Goal: Information Seeking & Learning: Find specific fact

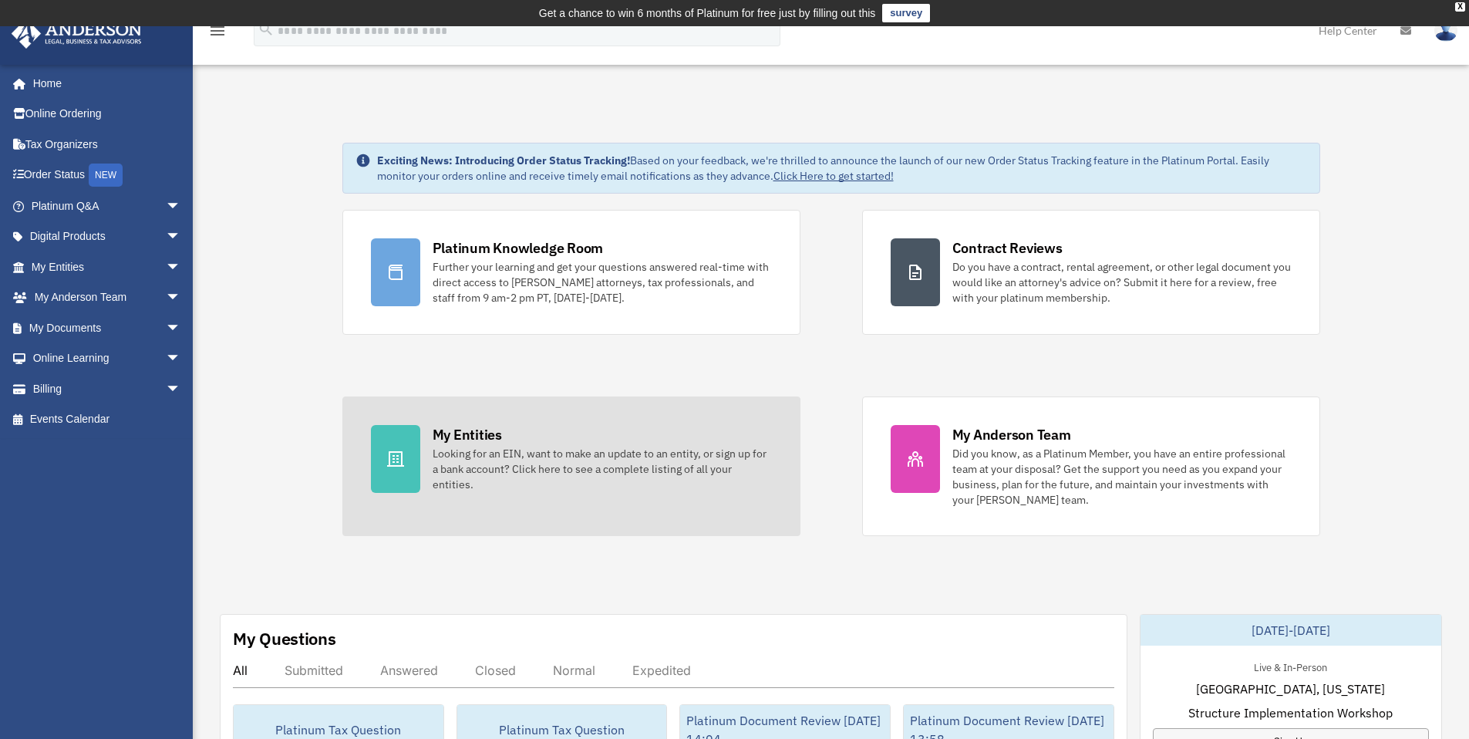
click at [571, 451] on div "Looking for an EIN, want to make an update to an entity, or sign up for a bank …" at bounding box center [602, 469] width 339 height 46
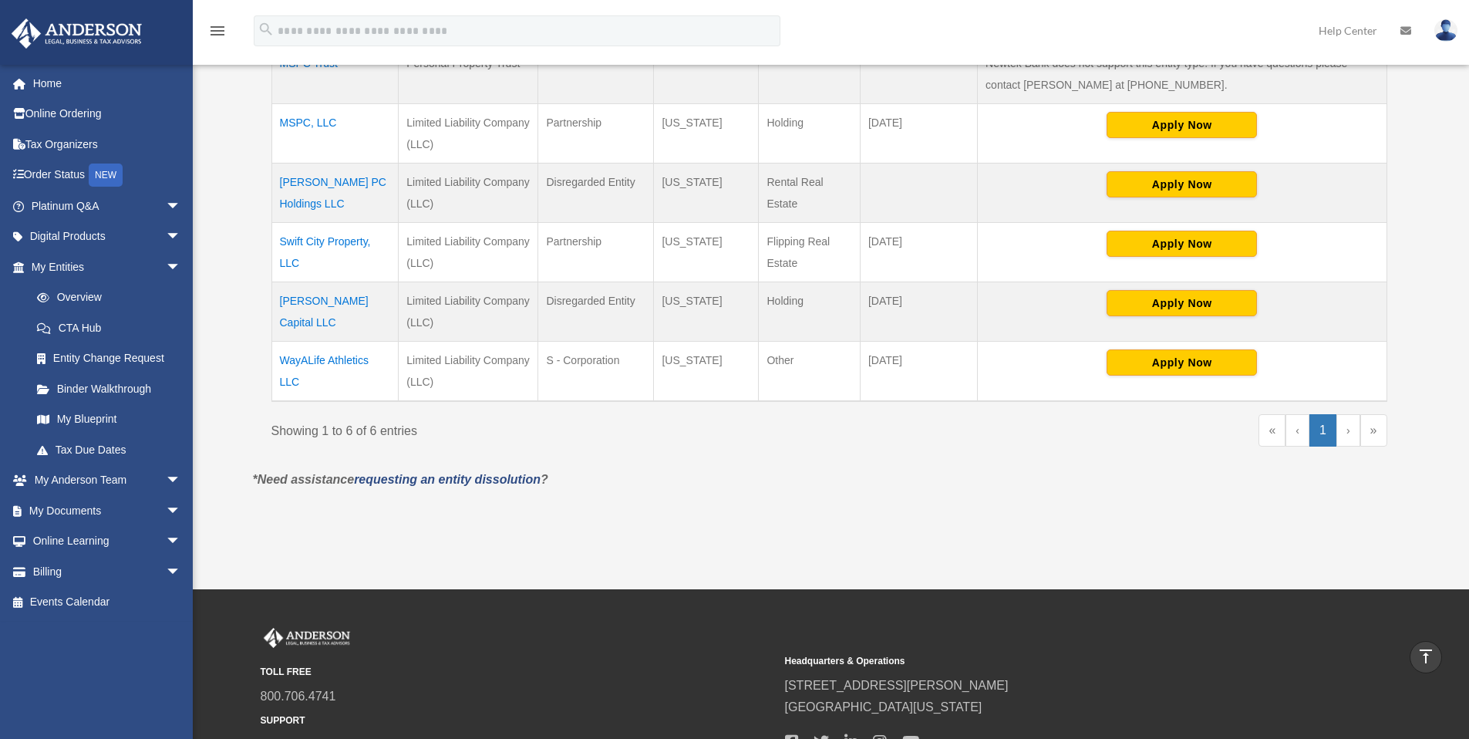
scroll to position [72, 0]
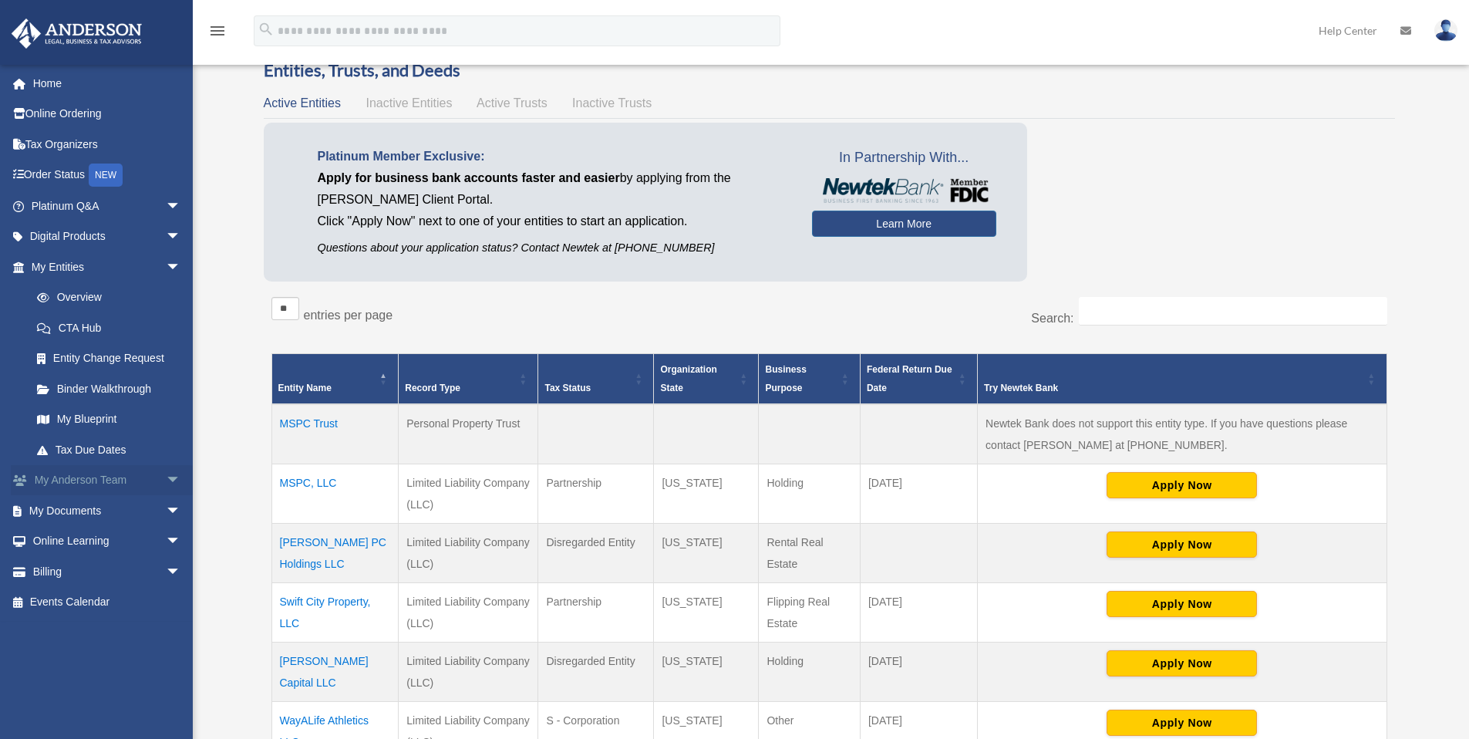
click at [166, 476] on span "arrow_drop_down" at bounding box center [181, 481] width 31 height 32
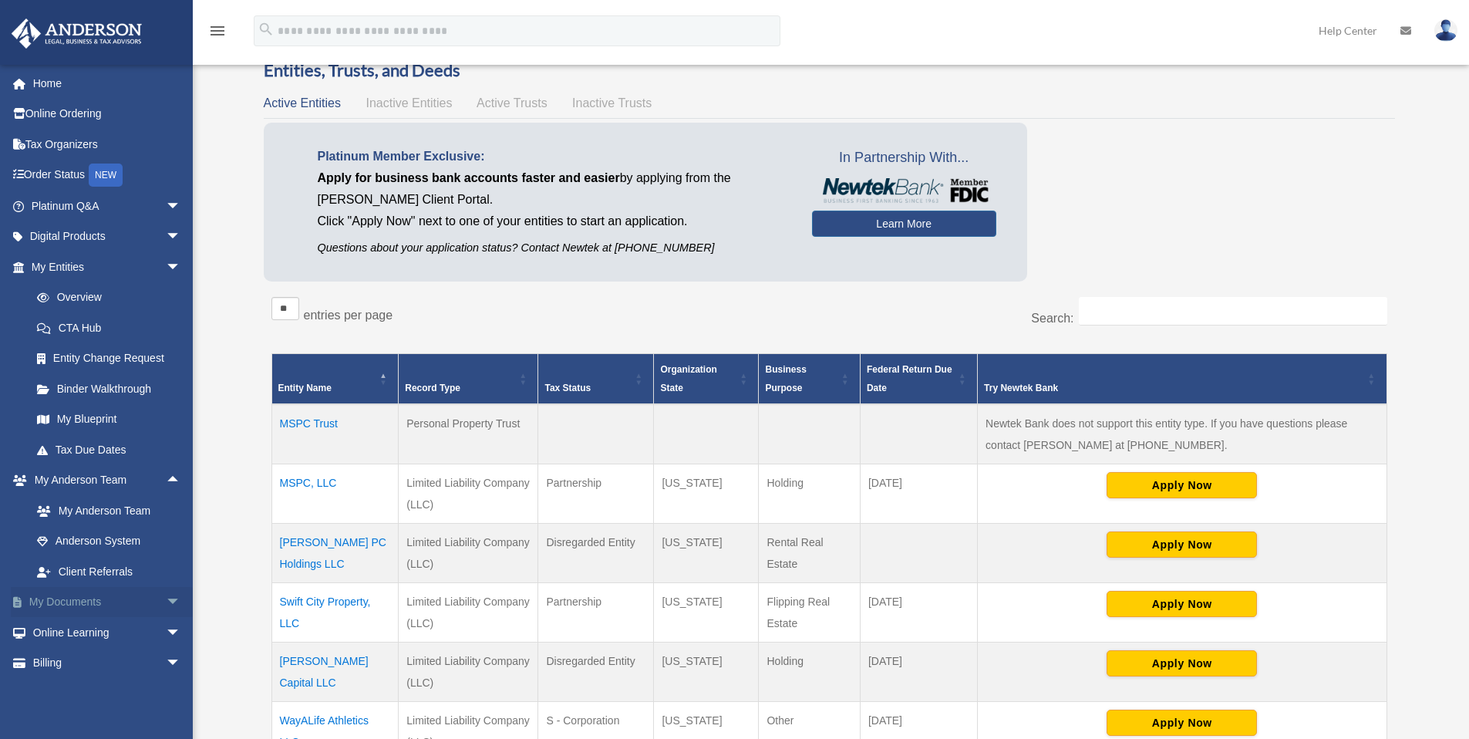
click at [166, 598] on span "arrow_drop_down" at bounding box center [181, 603] width 31 height 32
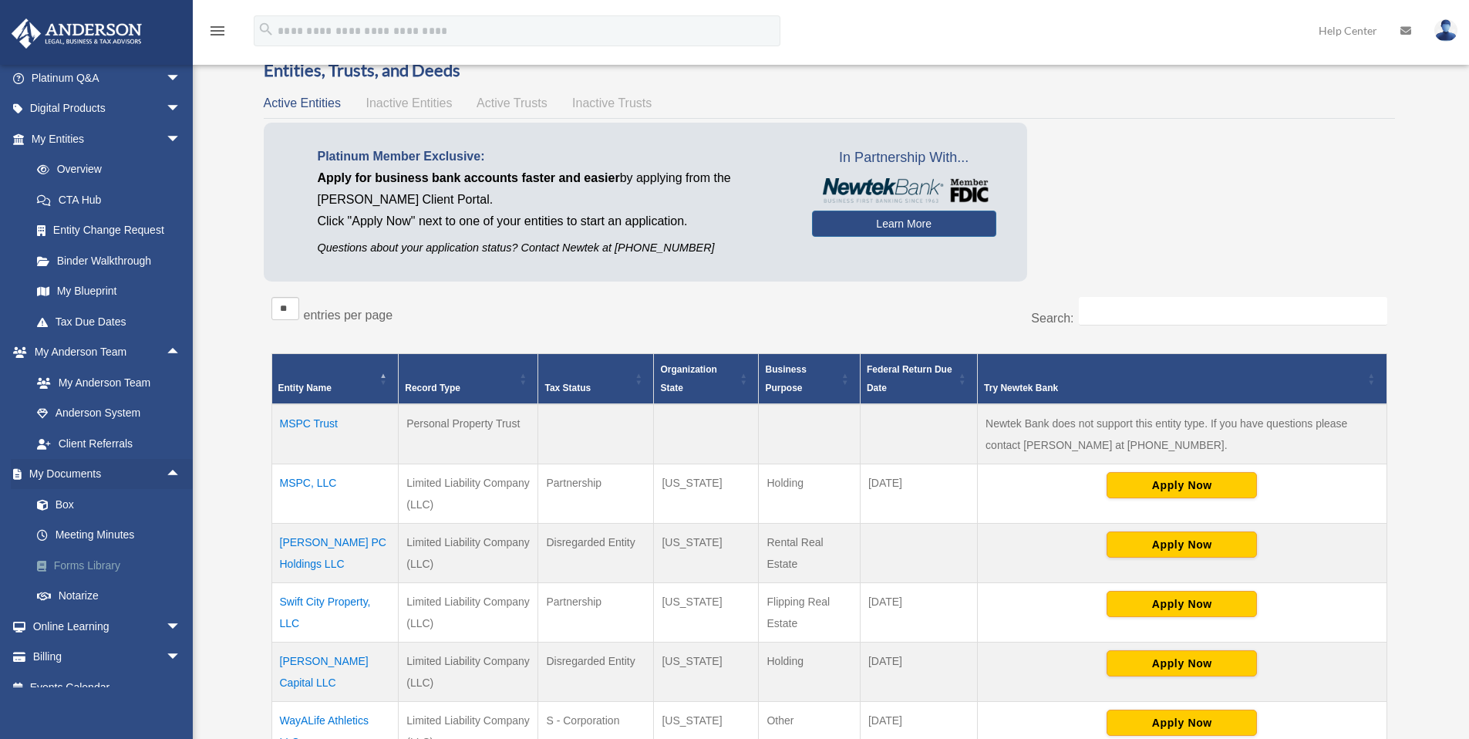
scroll to position [129, 0]
click at [96, 562] on link "Forms Library" at bounding box center [113, 564] width 183 height 31
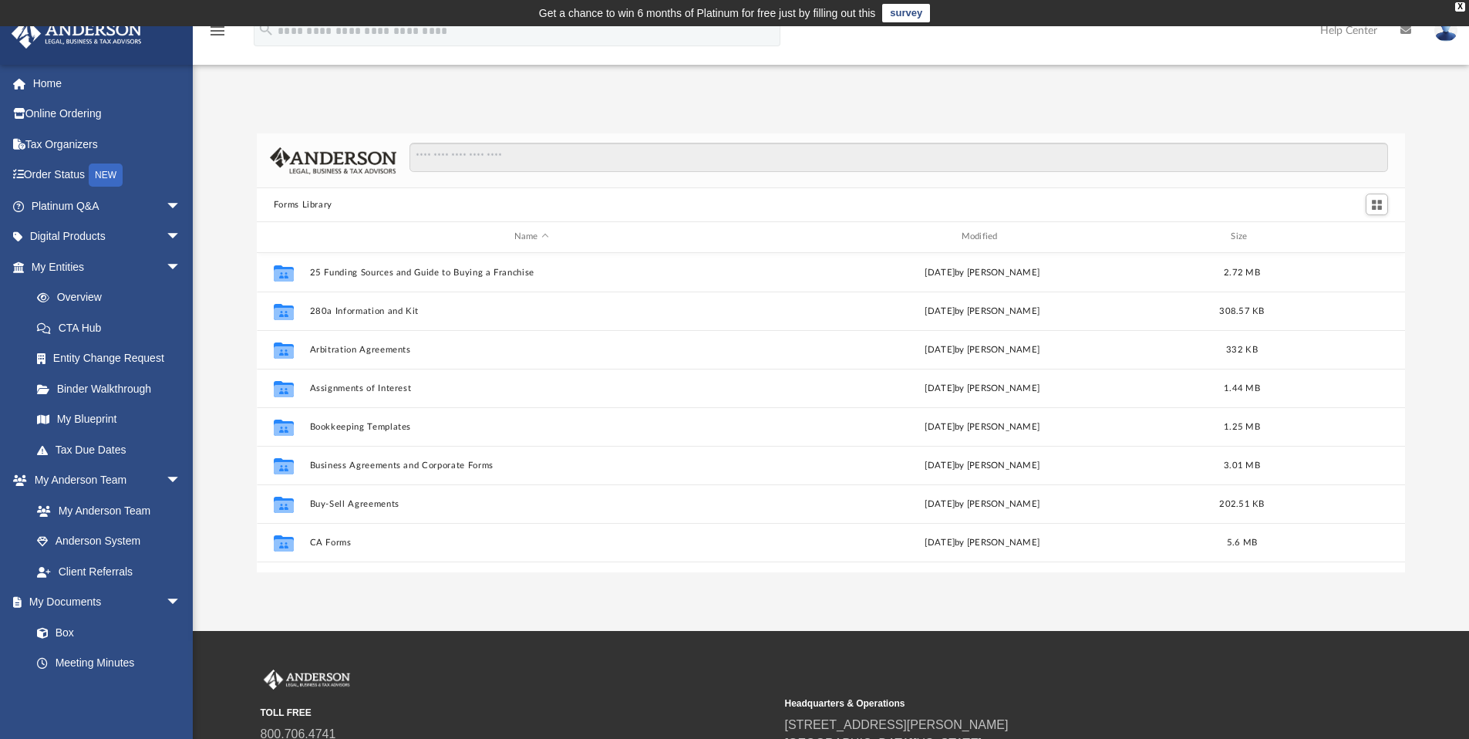
scroll to position [339, 1137]
click at [500, 155] on input "Search files and folders" at bounding box center [898, 157] width 979 height 29
type input "**********"
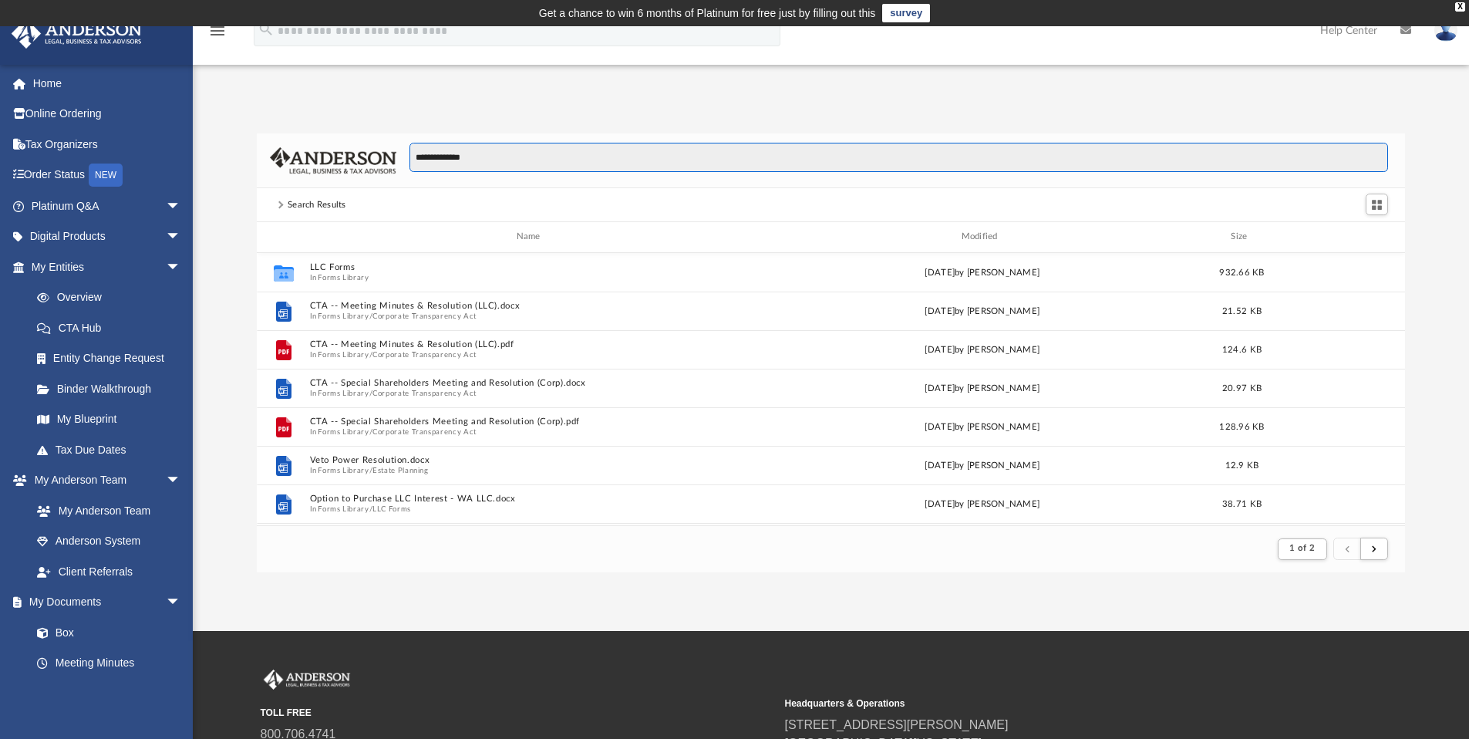
scroll to position [291, 1137]
click at [89, 326] on link "CTA Hub" at bounding box center [113, 327] width 183 height 31
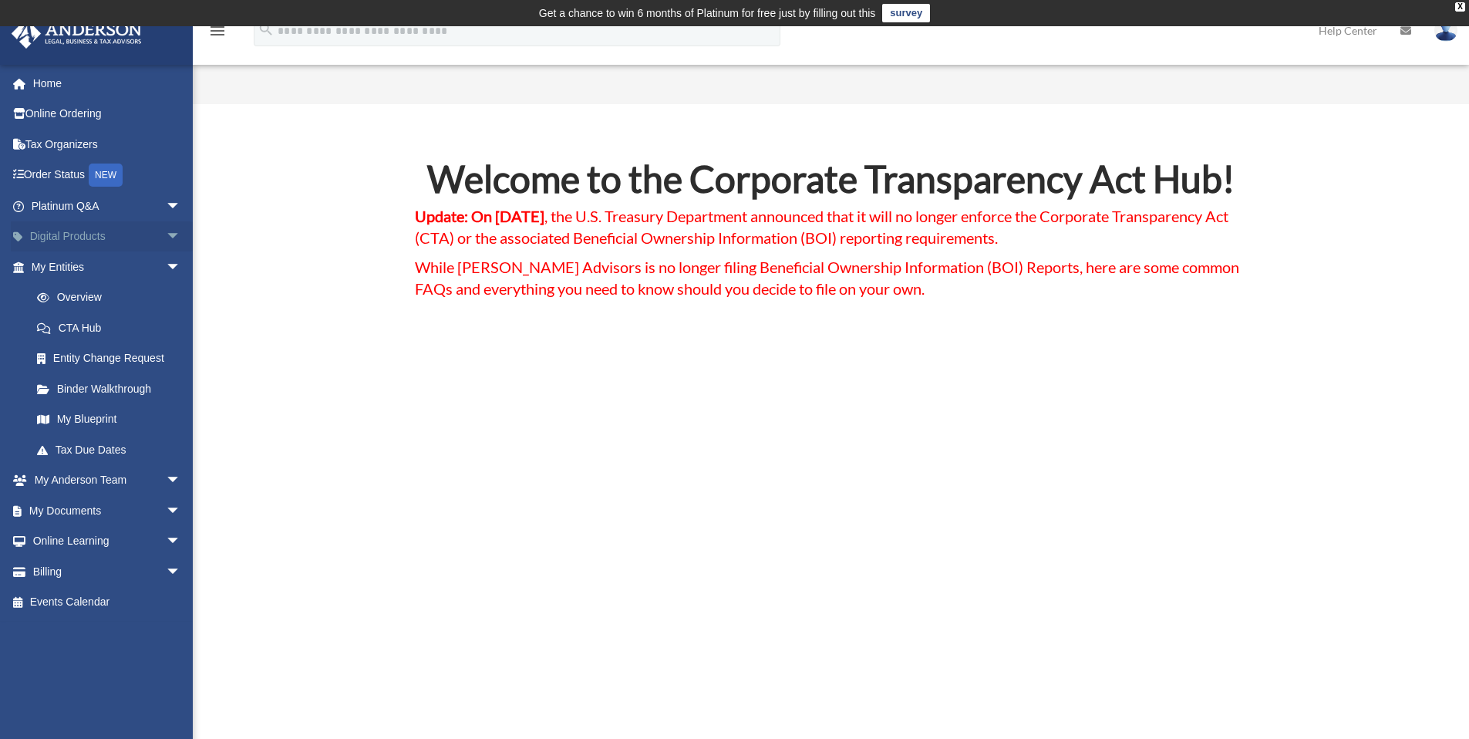
click at [166, 234] on span "arrow_drop_down" at bounding box center [181, 237] width 31 height 32
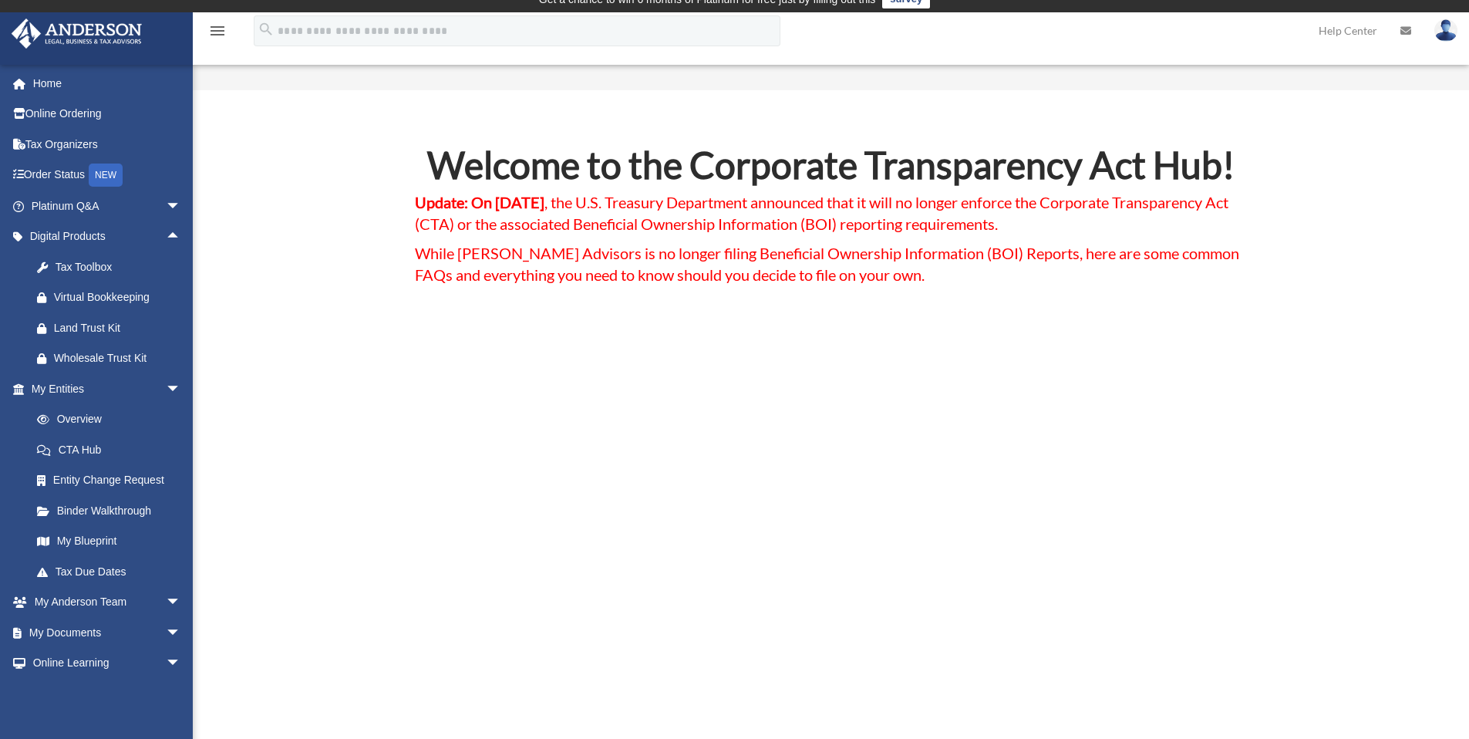
scroll to position [29, 0]
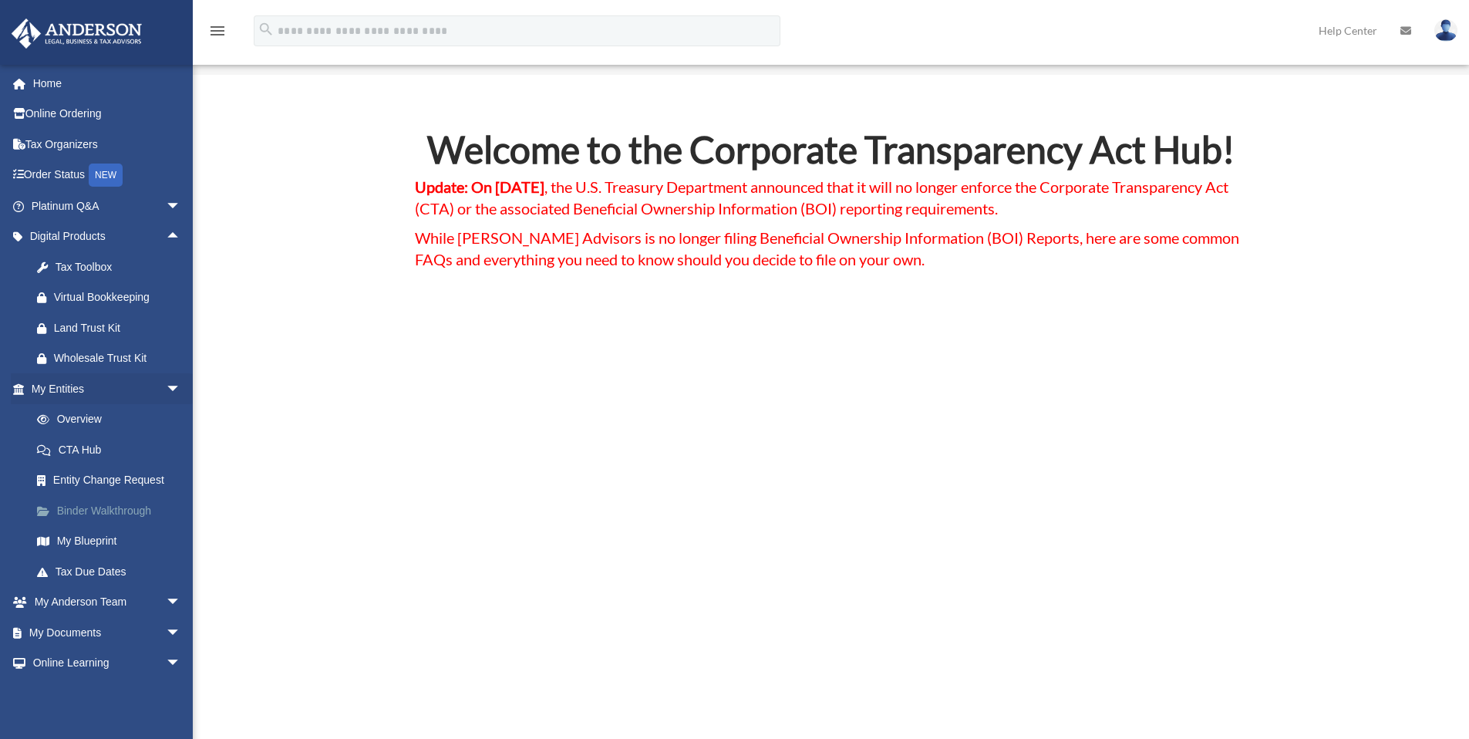
click at [94, 507] on link "Binder Walkthrough" at bounding box center [113, 510] width 183 height 31
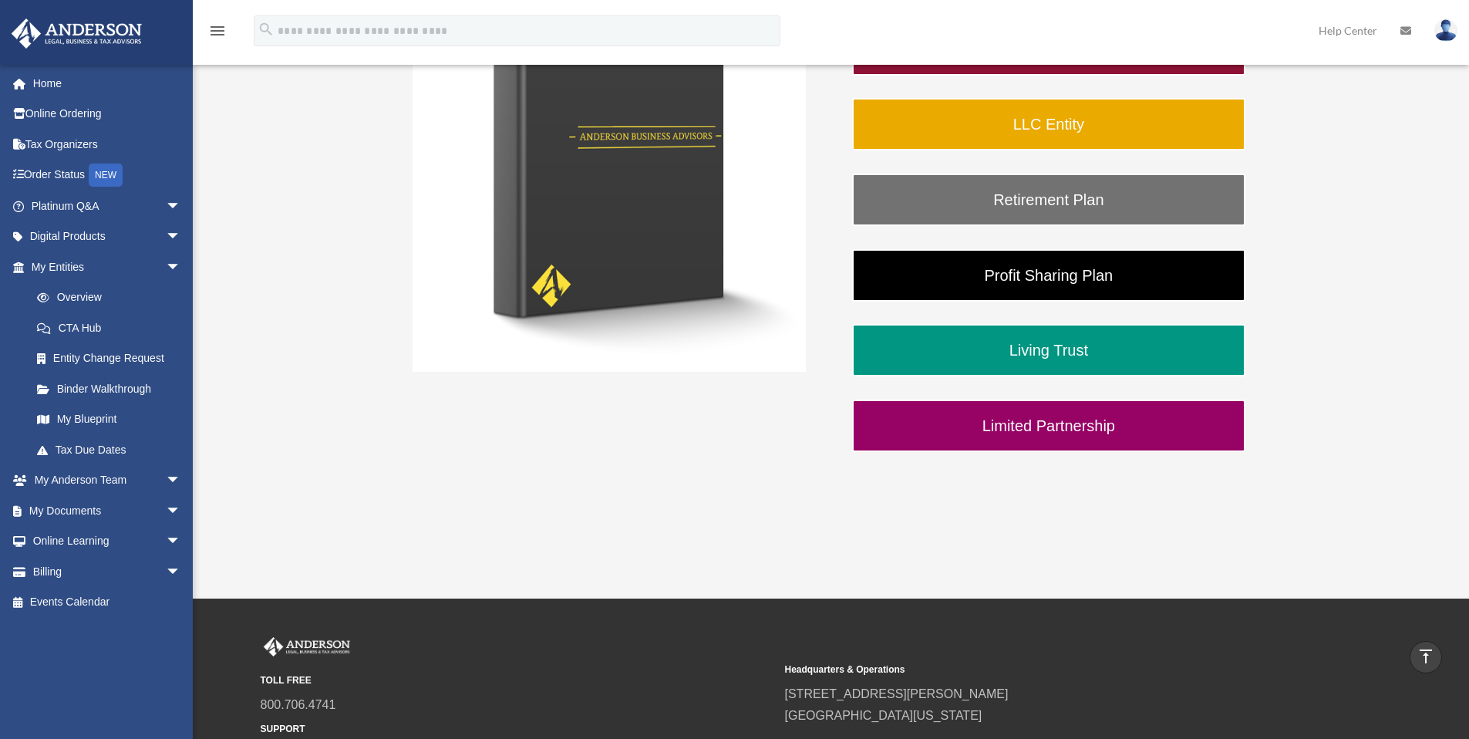
scroll to position [404, 0]
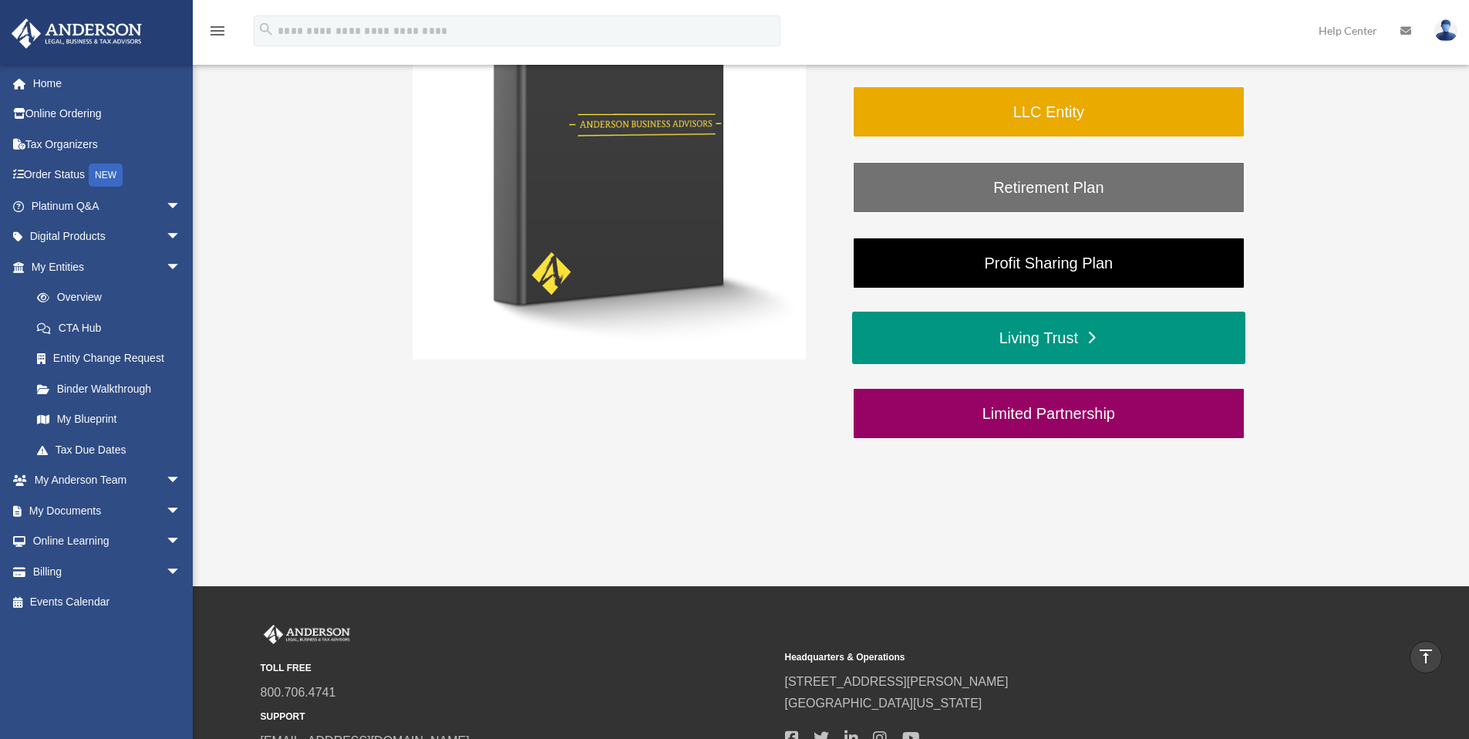
click at [1055, 335] on link "Living Trust" at bounding box center [1048, 338] width 393 height 52
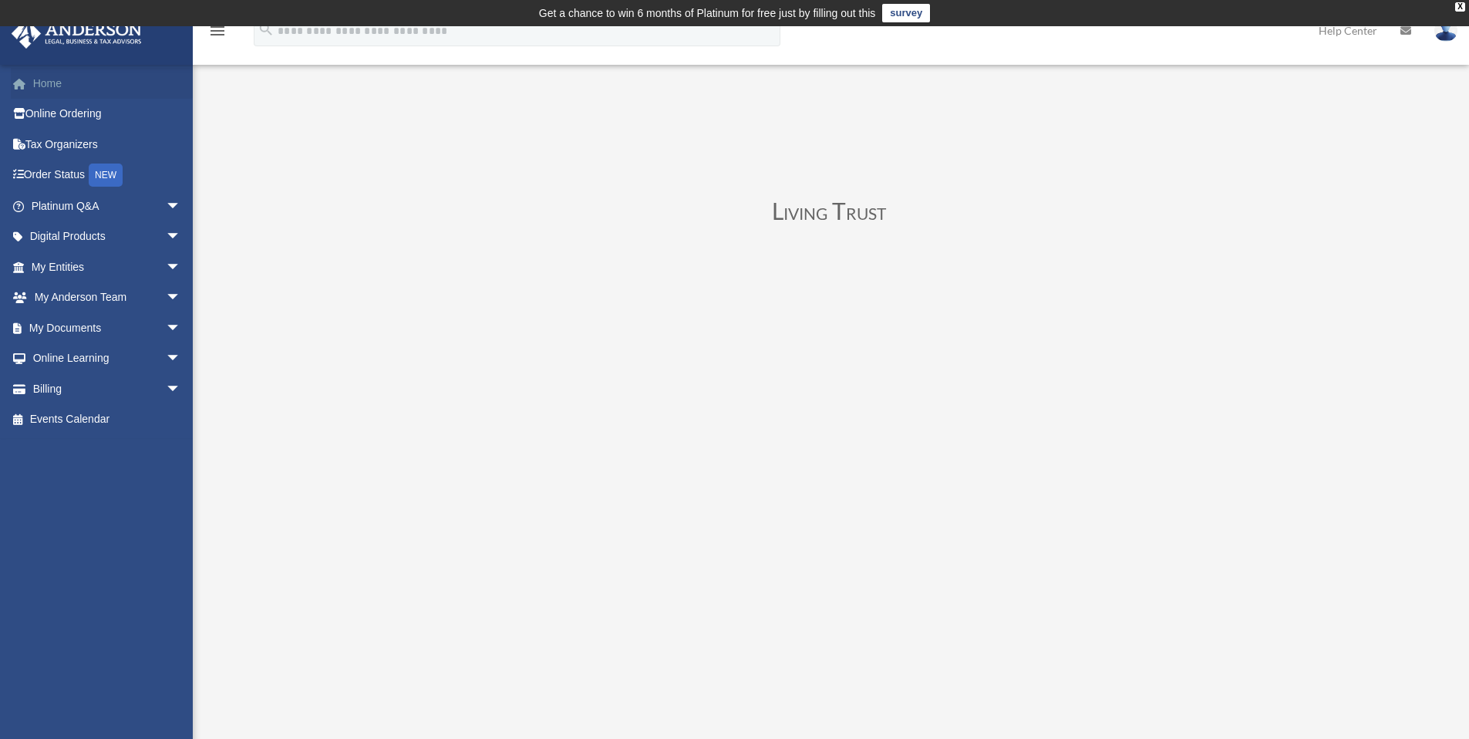
click at [68, 84] on link "Home" at bounding box center [108, 83] width 194 height 31
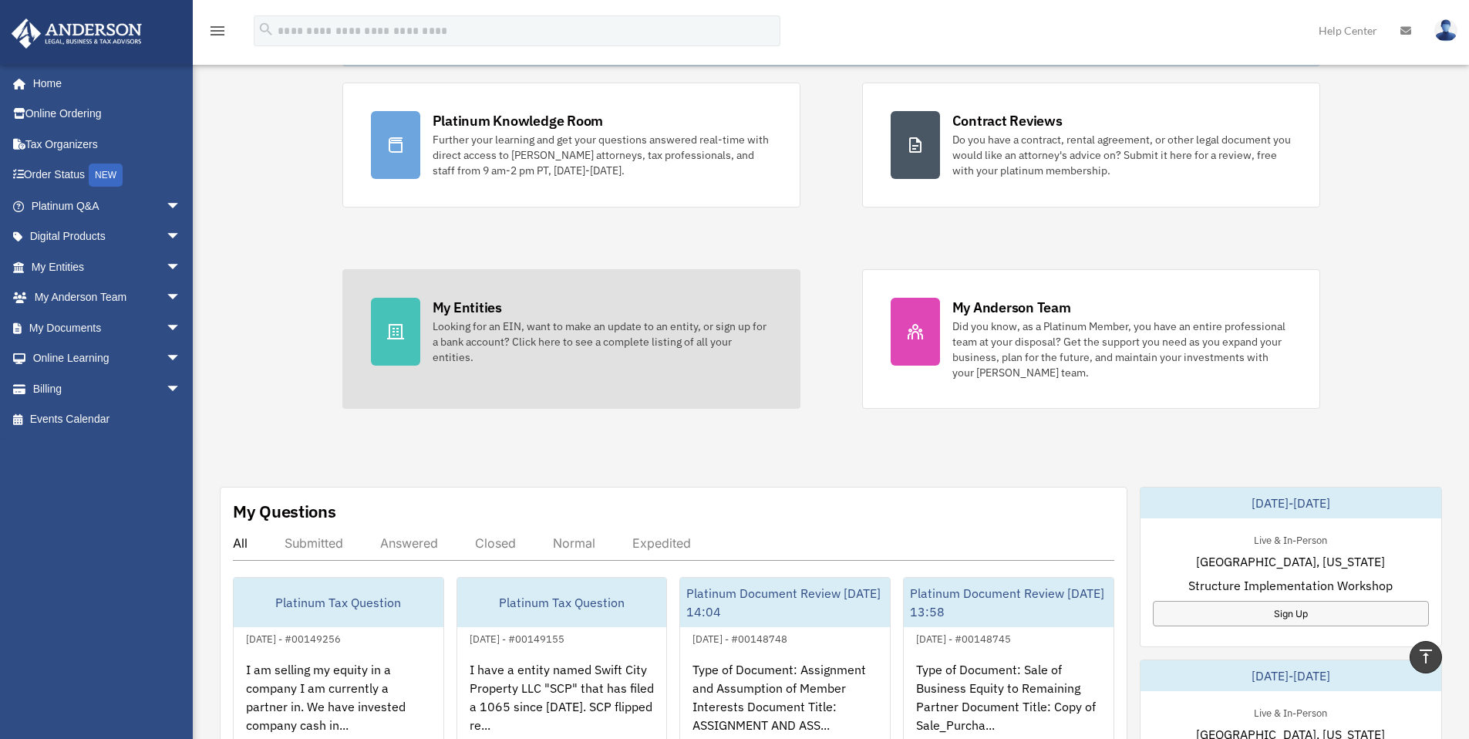
scroll to position [31, 0]
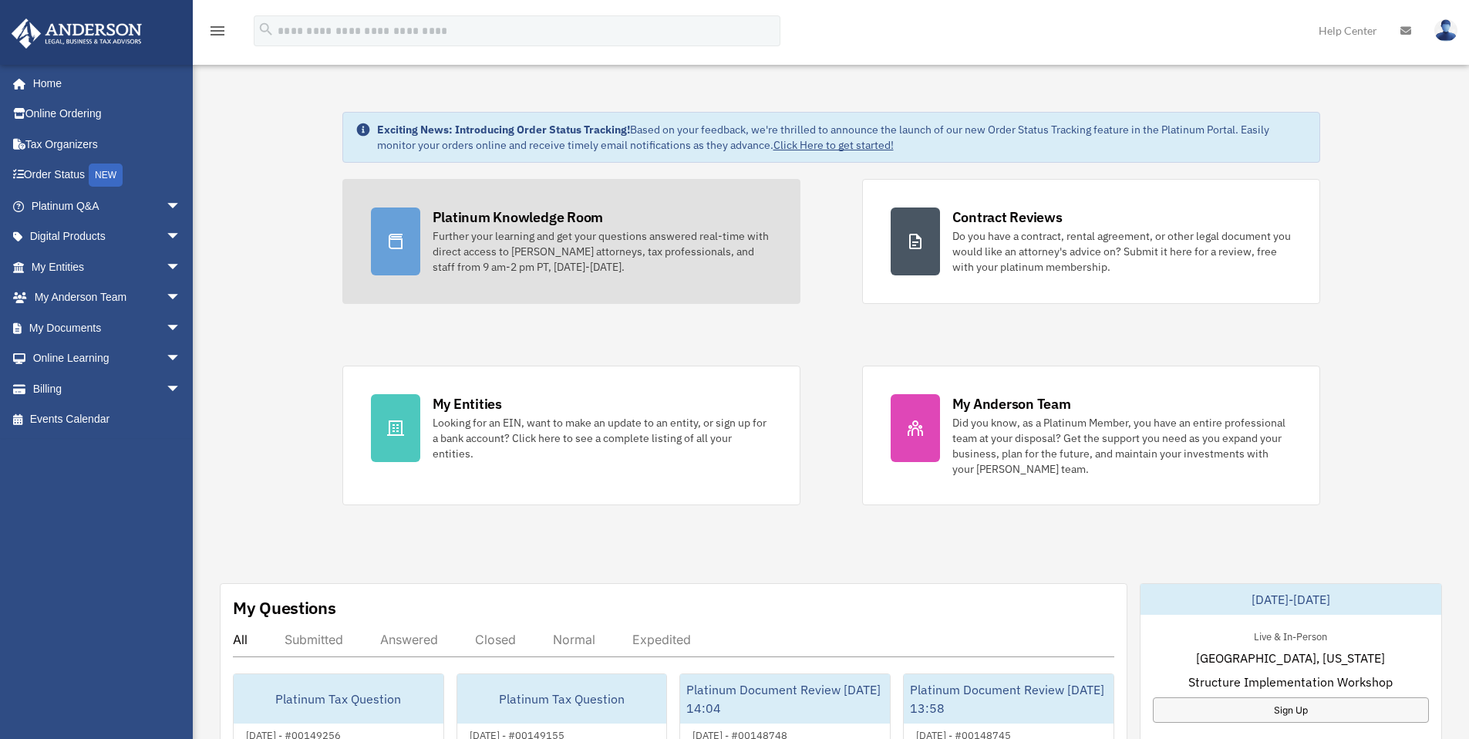
click at [589, 246] on div "Further your learning and get your questions answered real-time with direct acc…" at bounding box center [602, 251] width 339 height 46
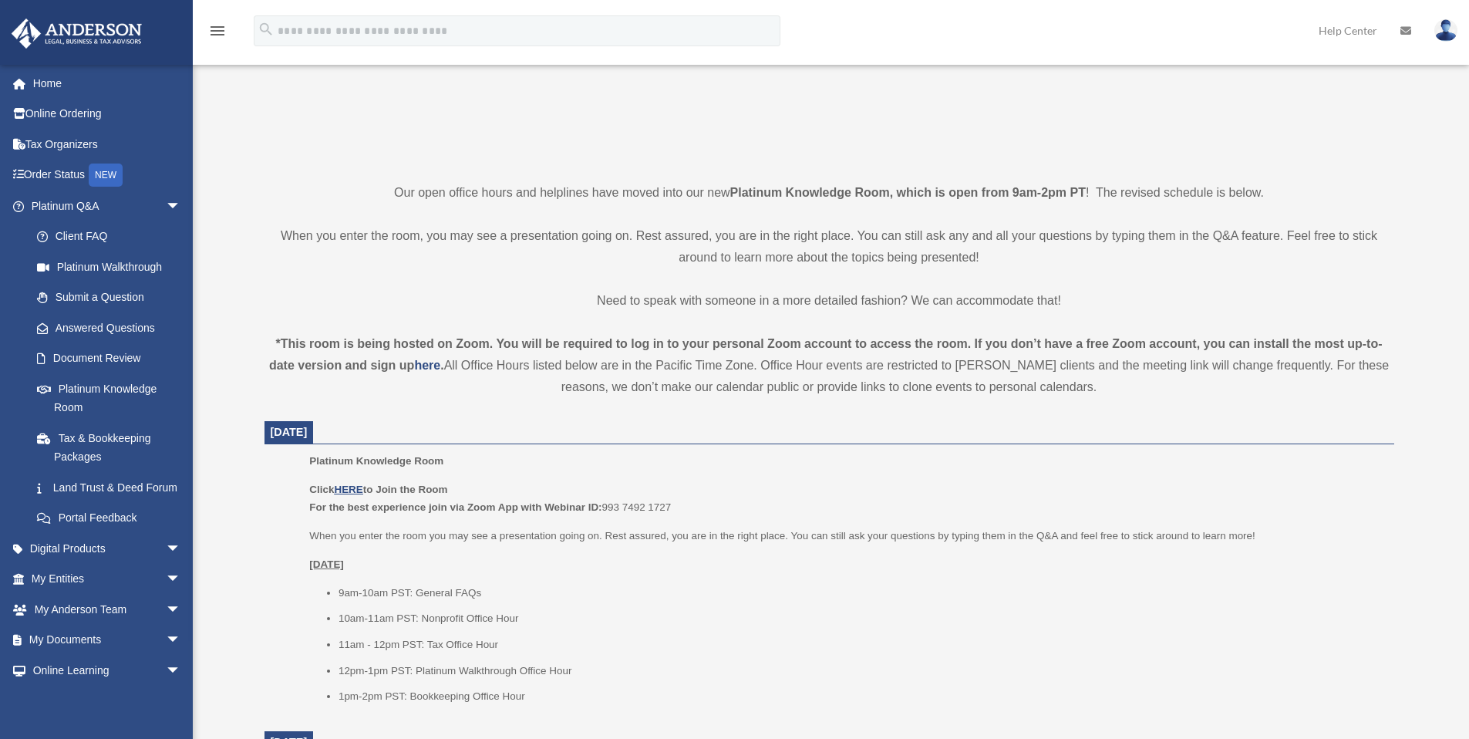
scroll to position [467, 0]
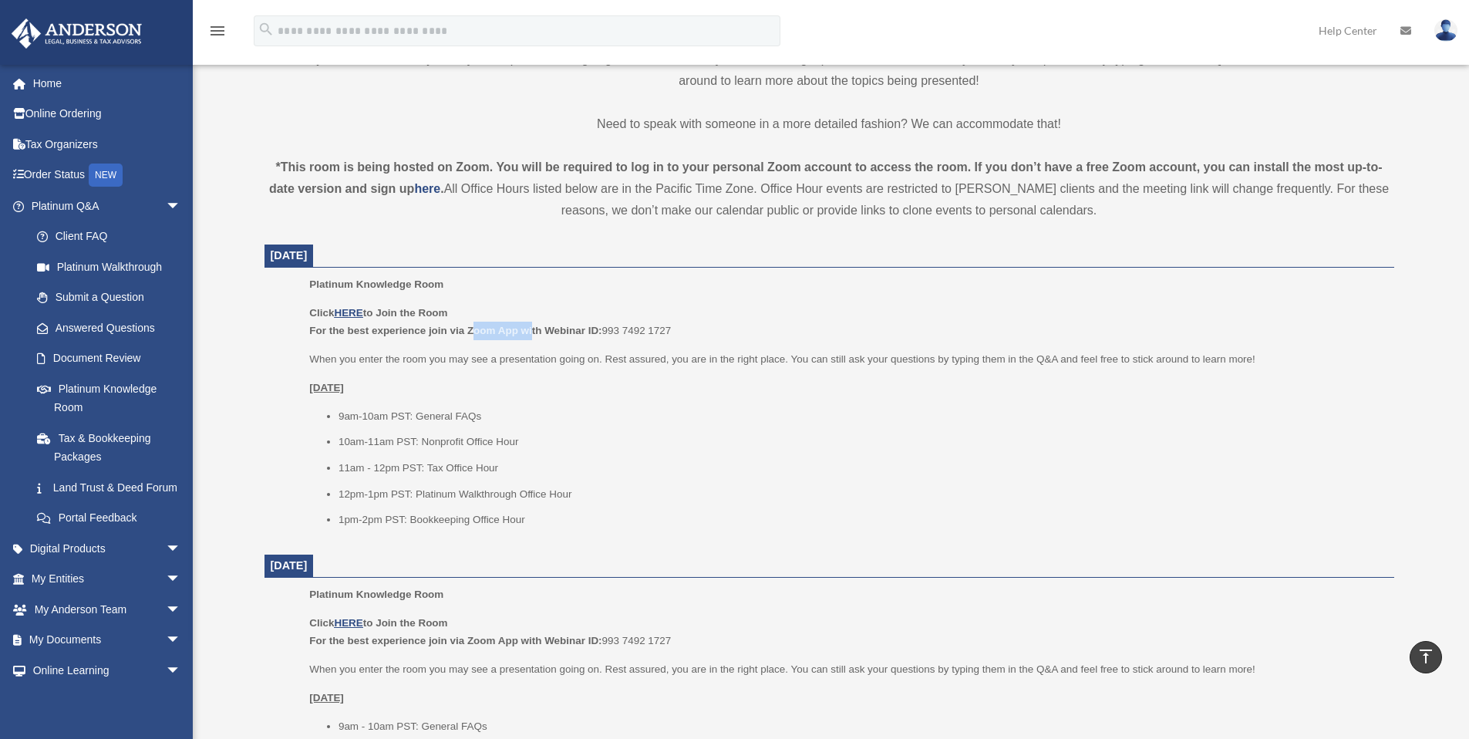
drag, startPoint x: 484, startPoint y: 333, endPoint x: 533, endPoint y: 333, distance: 49.4
click at [533, 333] on b "For the best experience join via Zoom App with Webinar ID:" at bounding box center [455, 331] width 292 height 12
click at [540, 332] on b "For the best experience join via Zoom App with Webinar ID:" at bounding box center [455, 331] width 292 height 12
drag, startPoint x: 429, startPoint y: 362, endPoint x: 898, endPoint y: 356, distance: 468.9
click at [893, 356] on p "When you enter the room you may see a presentation going on. Rest assured, you …" at bounding box center [845, 359] width 1073 height 19
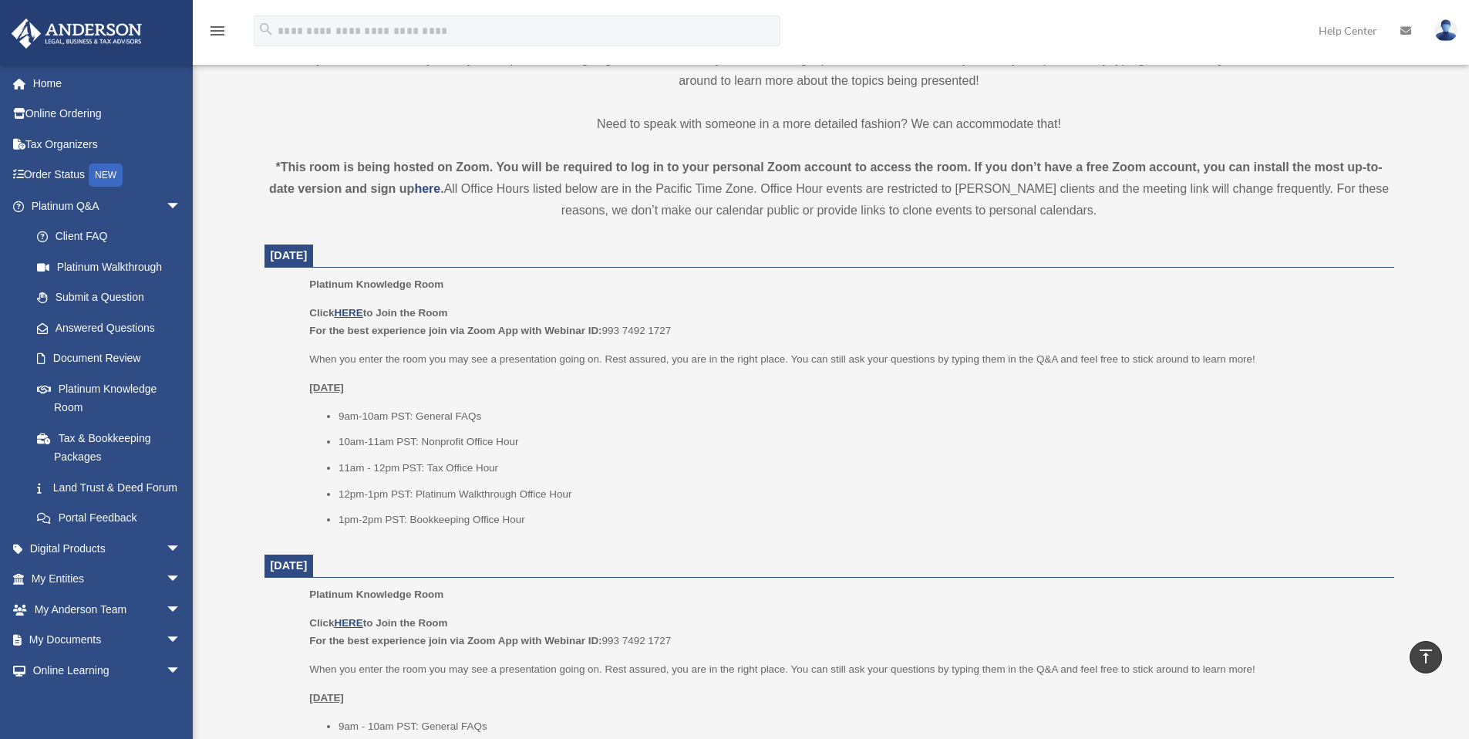
click at [929, 355] on p "When you enter the room you may see a presentation going on. Rest assured, you …" at bounding box center [845, 359] width 1073 height 19
drag, startPoint x: 374, startPoint y: 418, endPoint x: 465, endPoint y: 413, distance: 91.2
click at [463, 413] on li "9am-10am PST: General FAQs" at bounding box center [861, 416] width 1045 height 19
click at [477, 413] on li "9am-10am PST: General FAQs" at bounding box center [861, 416] width 1045 height 19
drag, startPoint x: 467, startPoint y: 440, endPoint x: 525, endPoint y: 436, distance: 58.7
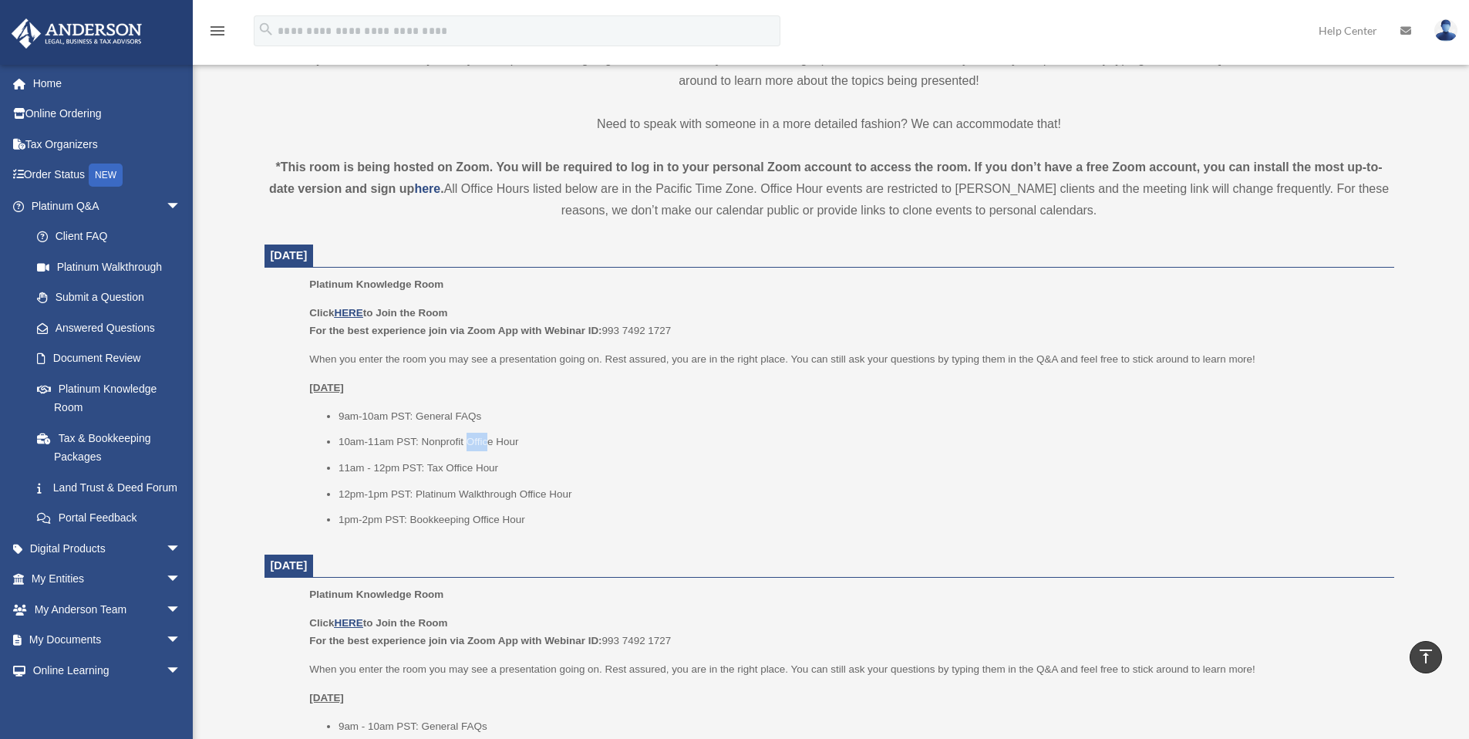
click at [510, 436] on li "10am-11am PST: Nonprofit Office Hour" at bounding box center [861, 442] width 1045 height 19
click at [525, 436] on li "10am-11am PST: Nonprofit Office Hour" at bounding box center [861, 442] width 1045 height 19
drag, startPoint x: 452, startPoint y: 490, endPoint x: 534, endPoint y: 490, distance: 81.7
click at [534, 490] on li "12pm-1pm PST: Platinum Walkthrough Office Hour" at bounding box center [861, 494] width 1045 height 19
click at [546, 490] on li "12pm-1pm PST: Platinum Walkthrough Office Hour" at bounding box center [861, 494] width 1045 height 19
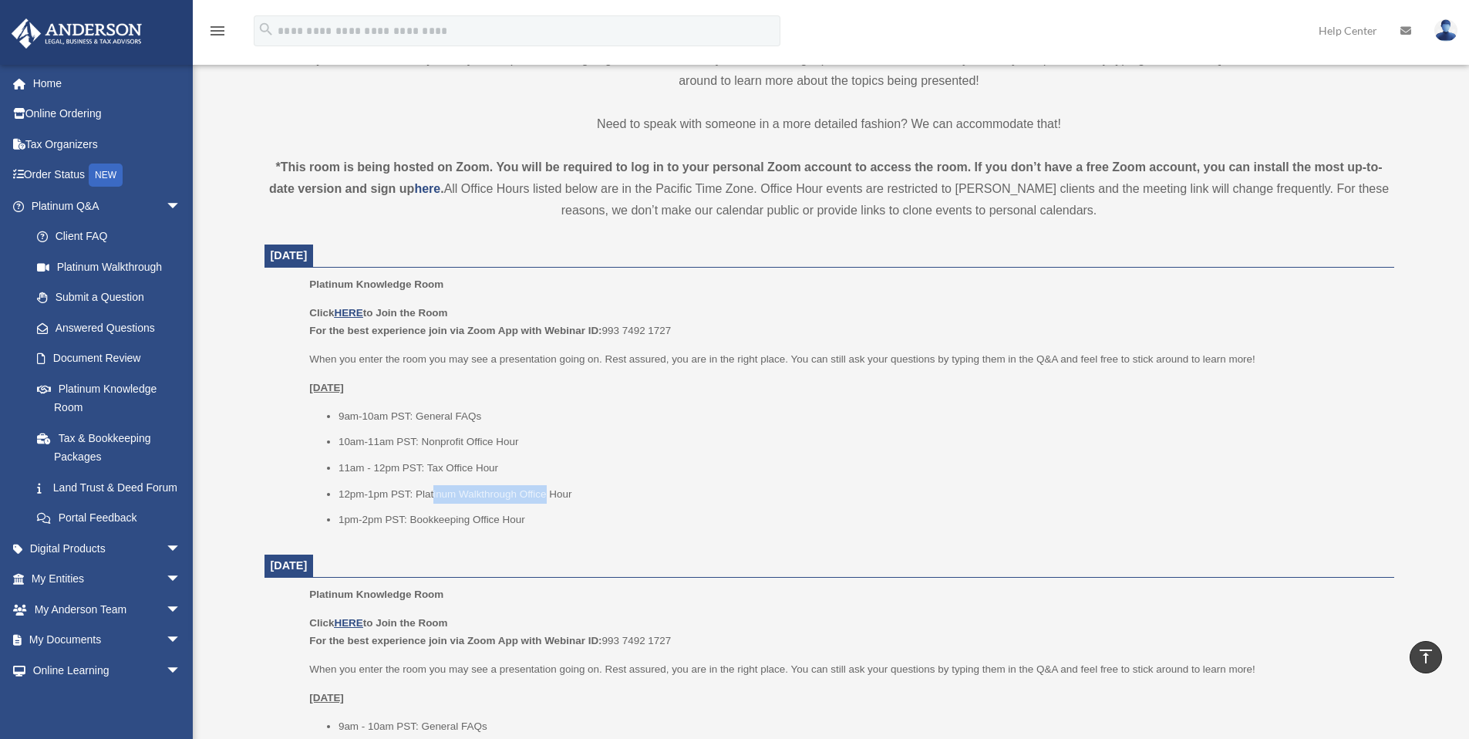
drag, startPoint x: 433, startPoint y: 497, endPoint x: 550, endPoint y: 494, distance: 116.5
click at [550, 494] on li "12pm-1pm PST: Platinum Walkthrough Office Hour" at bounding box center [861, 494] width 1045 height 19
drag, startPoint x: 568, startPoint y: 493, endPoint x: 560, endPoint y: 497, distance: 9.3
click at [568, 494] on li "12pm-1pm PST: Platinum Walkthrough Office Hour" at bounding box center [861, 494] width 1045 height 19
drag, startPoint x: 446, startPoint y: 518, endPoint x: 521, endPoint y: 514, distance: 74.9
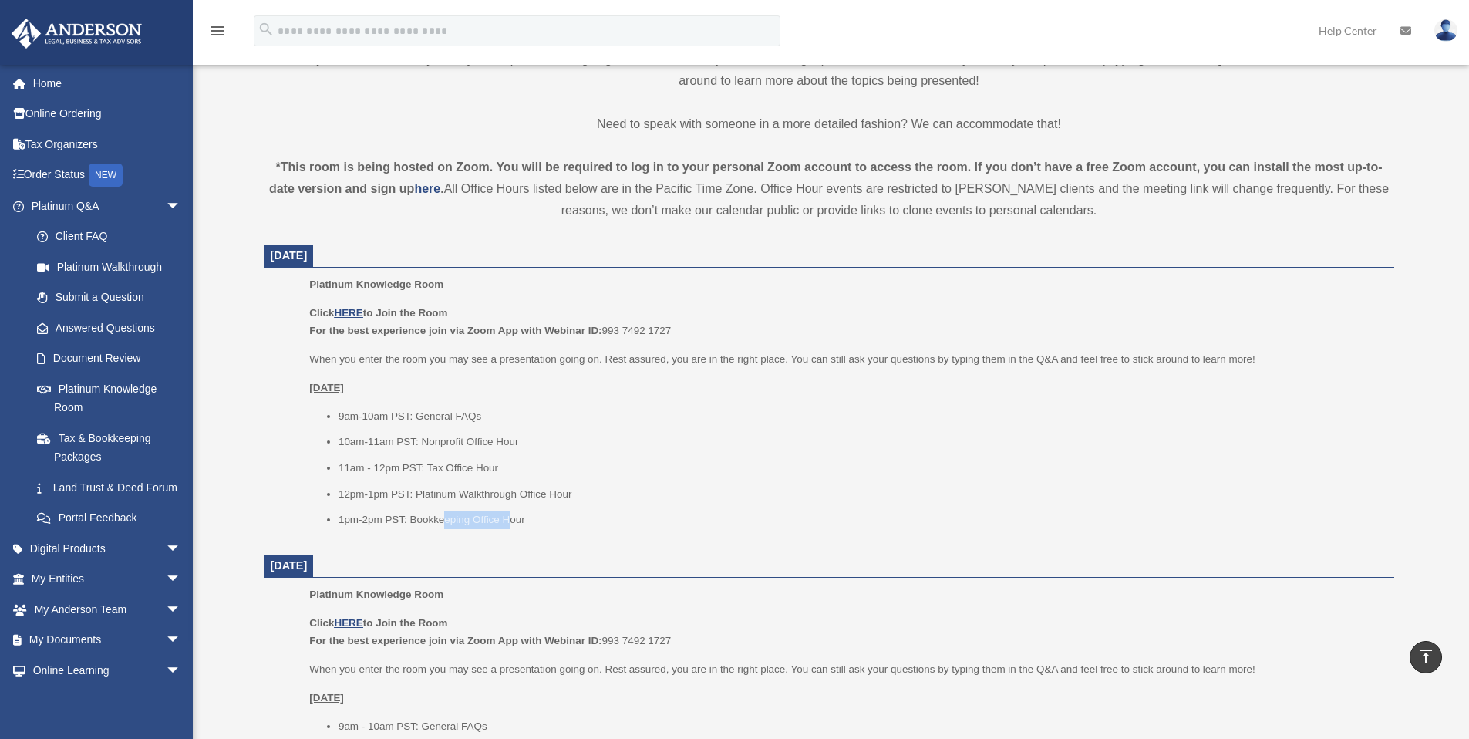
click at [515, 515] on li "1pm-2pm PST: Bookkeeping Office Hour" at bounding box center [861, 519] width 1045 height 19
click at [522, 514] on li "1pm-2pm PST: Bookkeeping Office Hour" at bounding box center [861, 519] width 1045 height 19
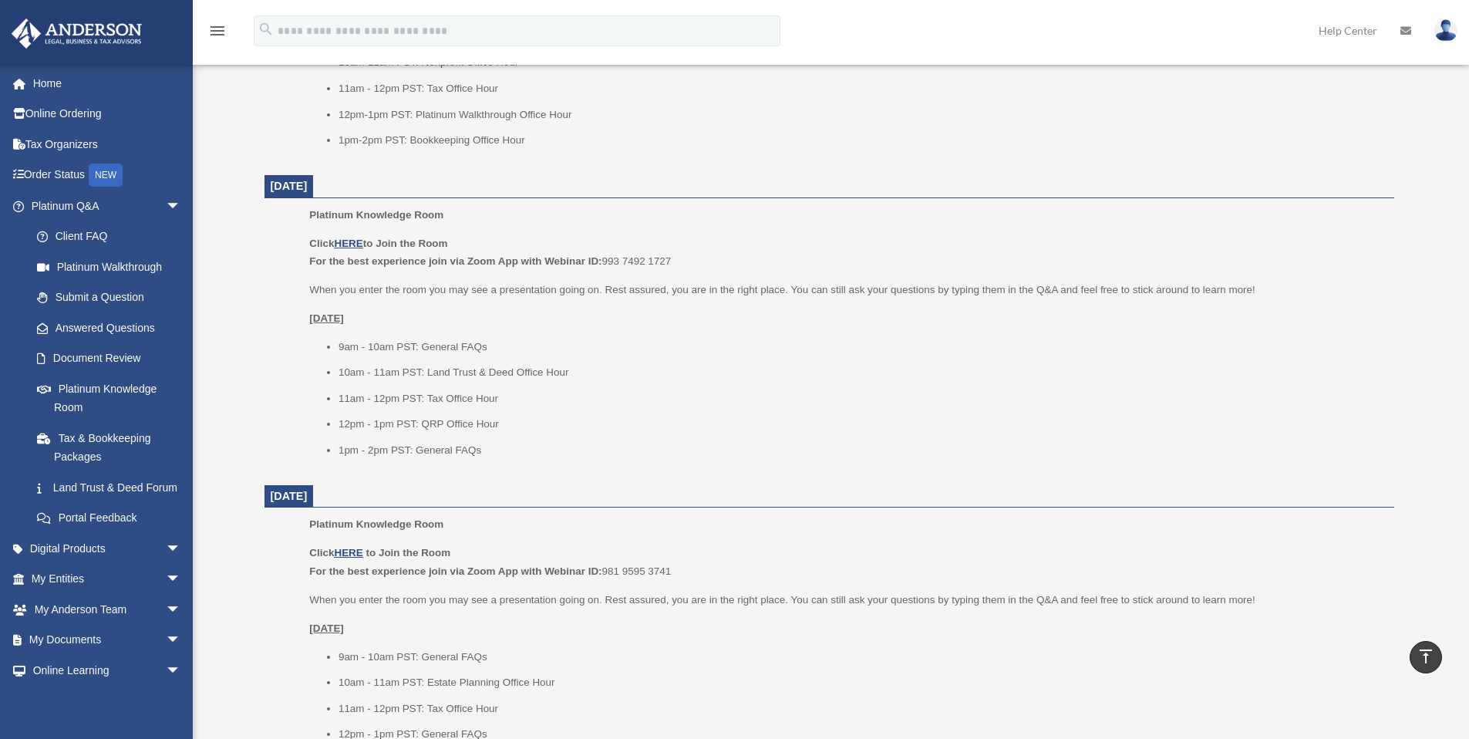
scroll to position [866, 0]
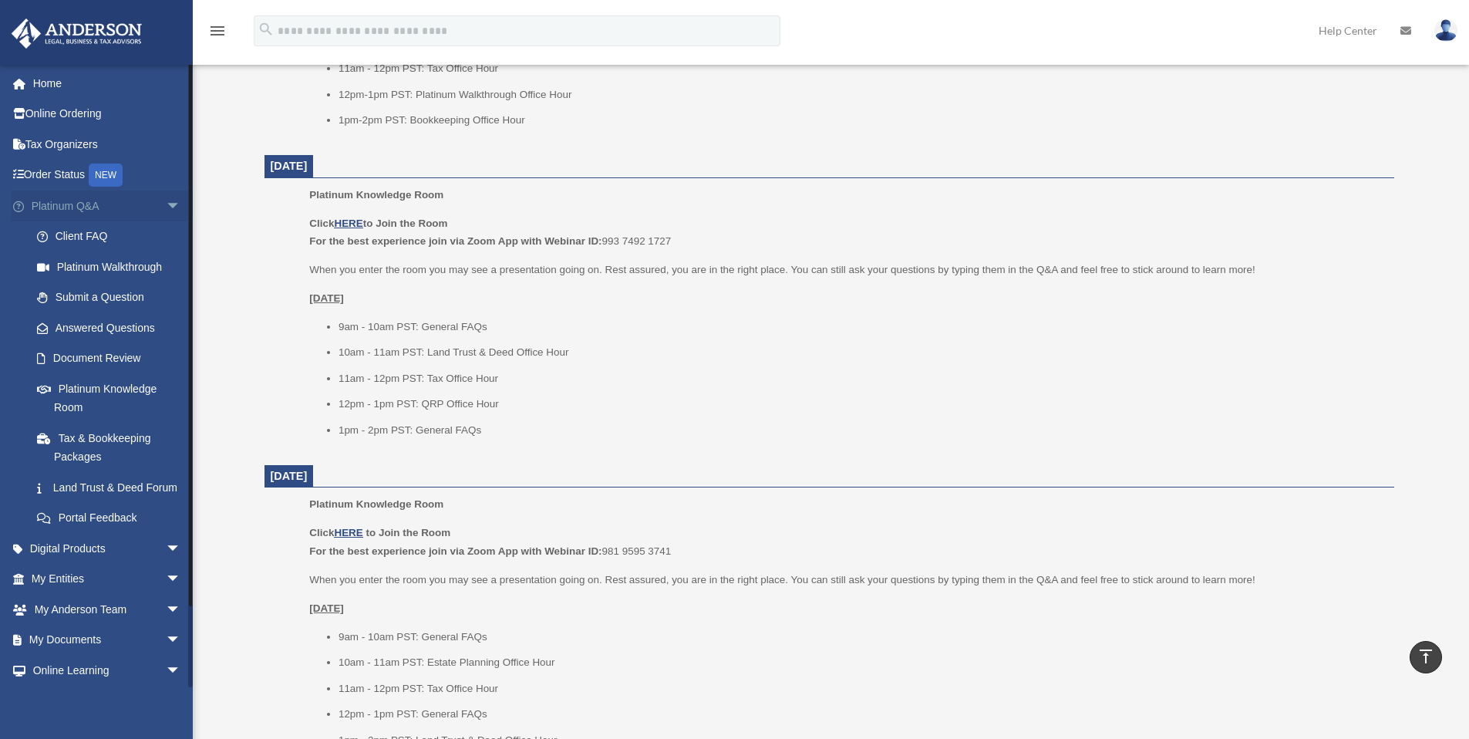
click at [83, 207] on link "Platinum Q&A arrow_drop_down" at bounding box center [108, 205] width 194 height 31
click at [115, 352] on link "Document Review" at bounding box center [113, 358] width 183 height 31
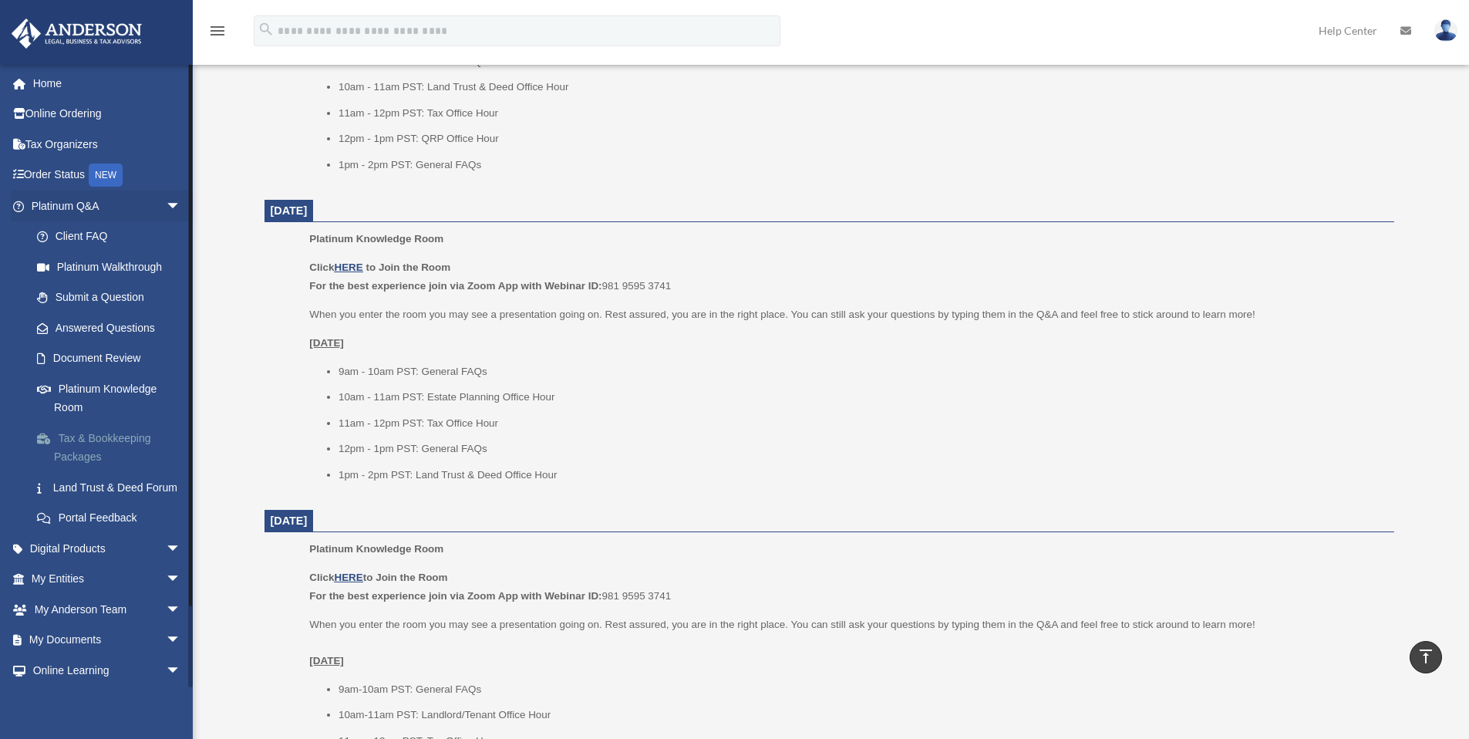
scroll to position [1147, 0]
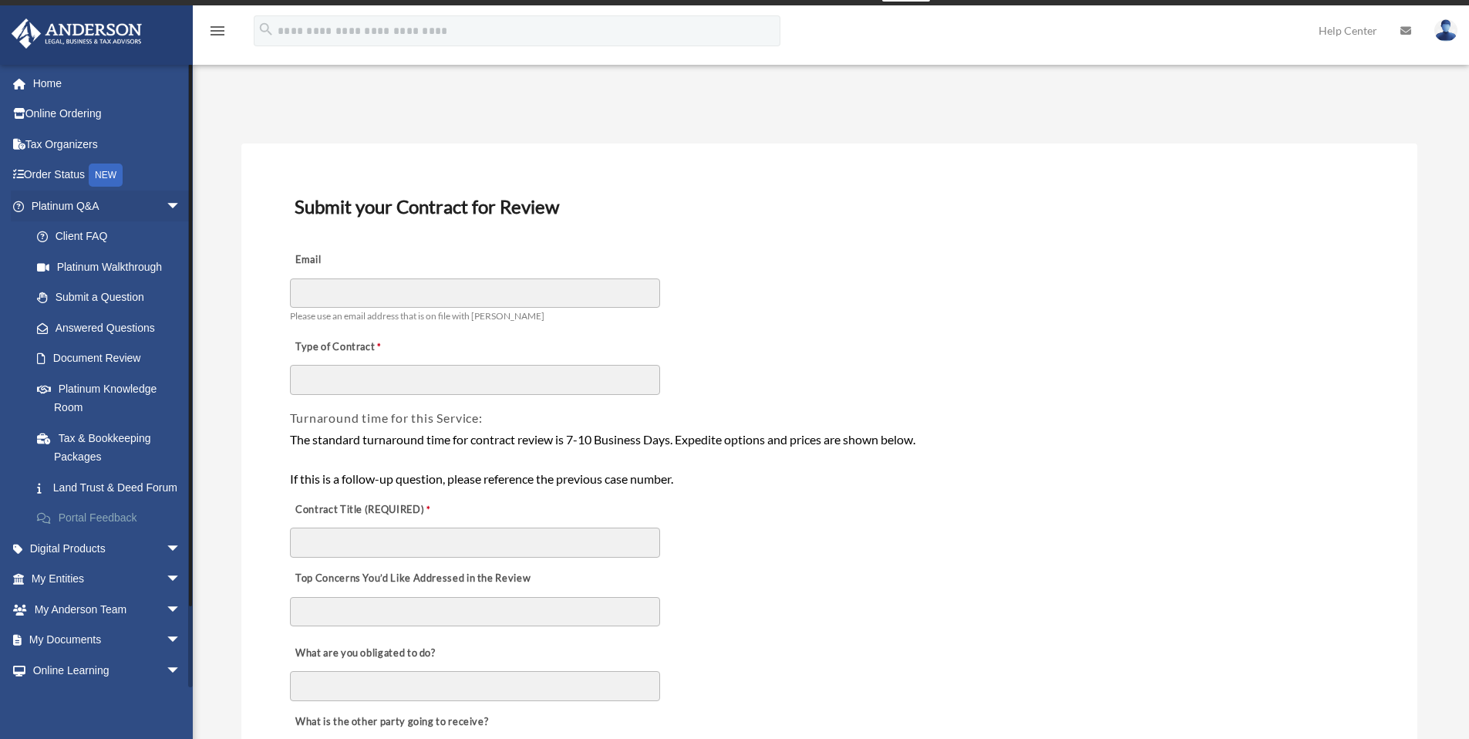
scroll to position [50, 0]
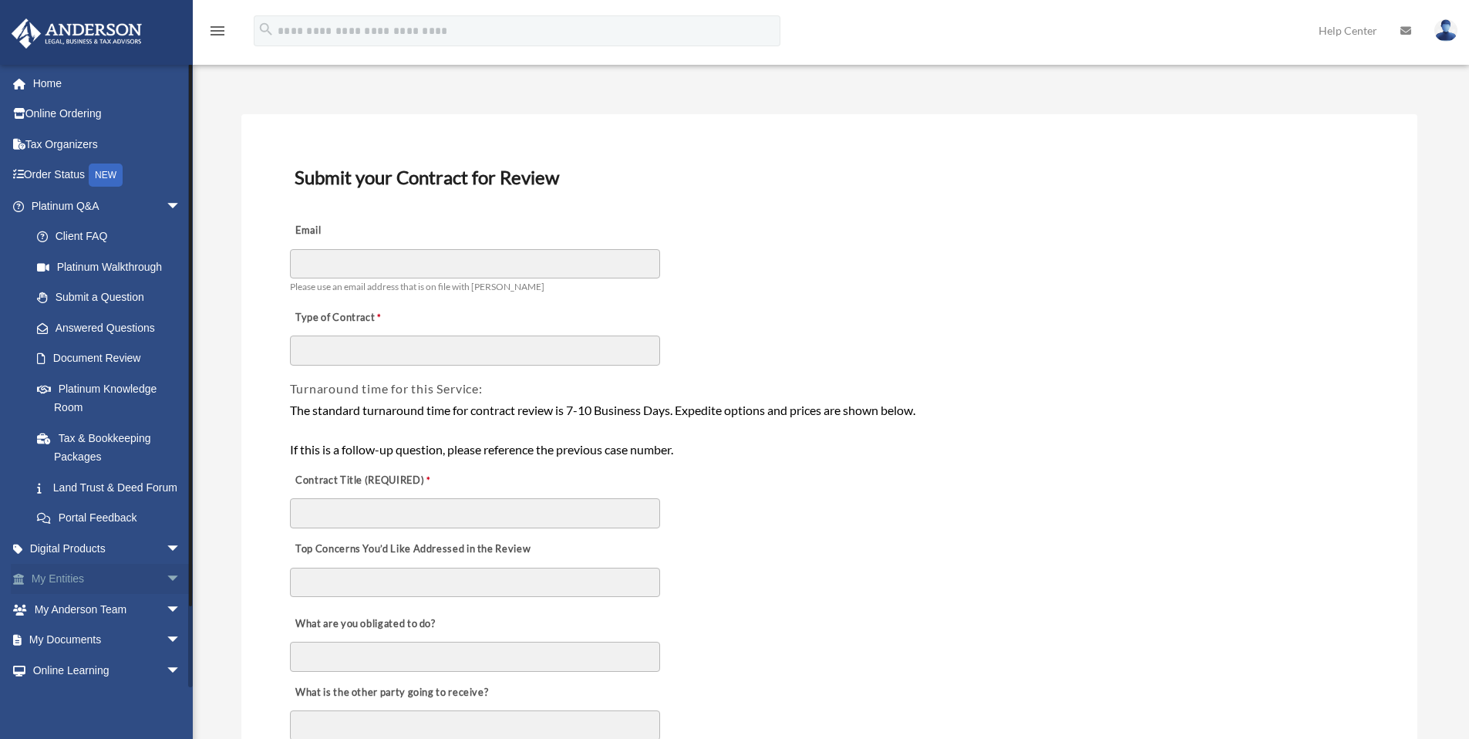
click at [166, 595] on span "arrow_drop_down" at bounding box center [181, 580] width 31 height 32
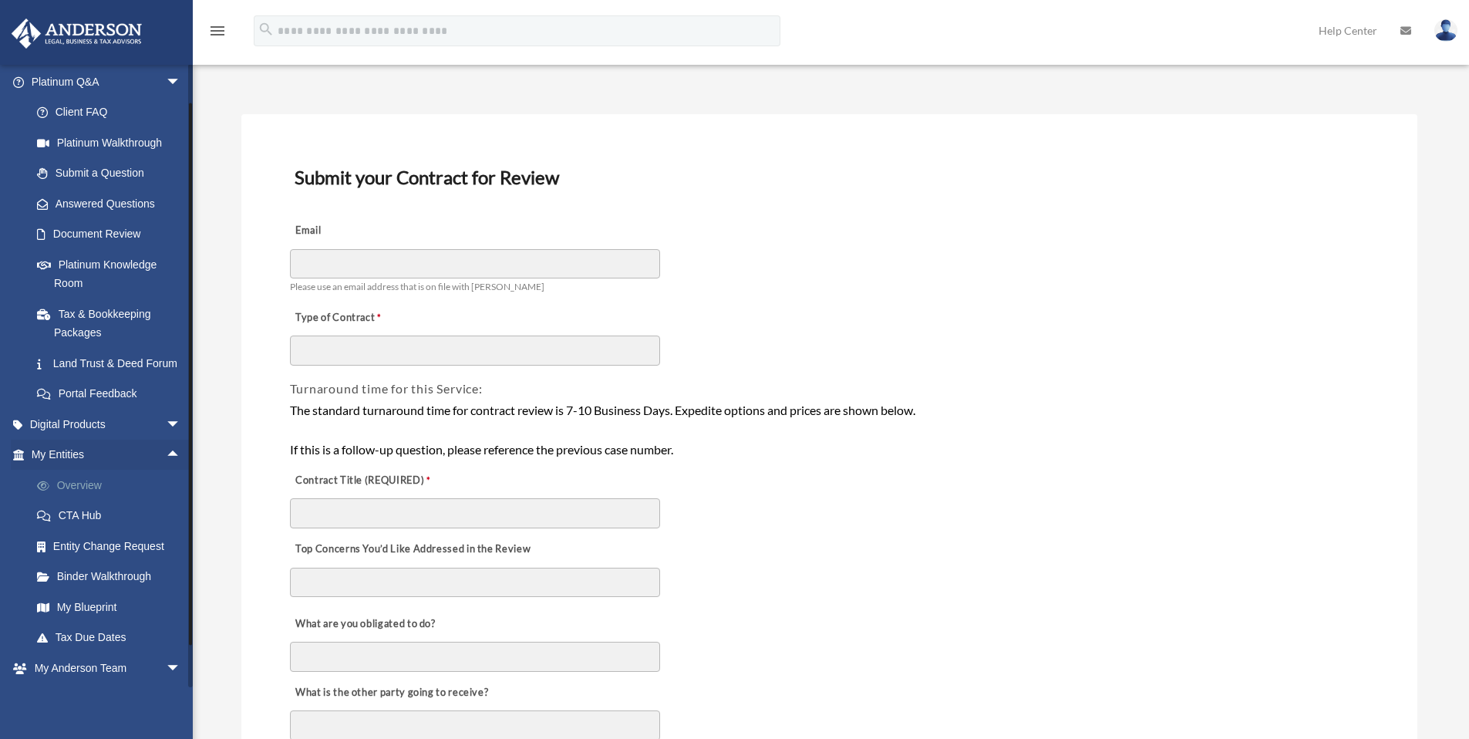
scroll to position [127, 0]
click at [87, 497] on link "Overview" at bounding box center [113, 482] width 183 height 31
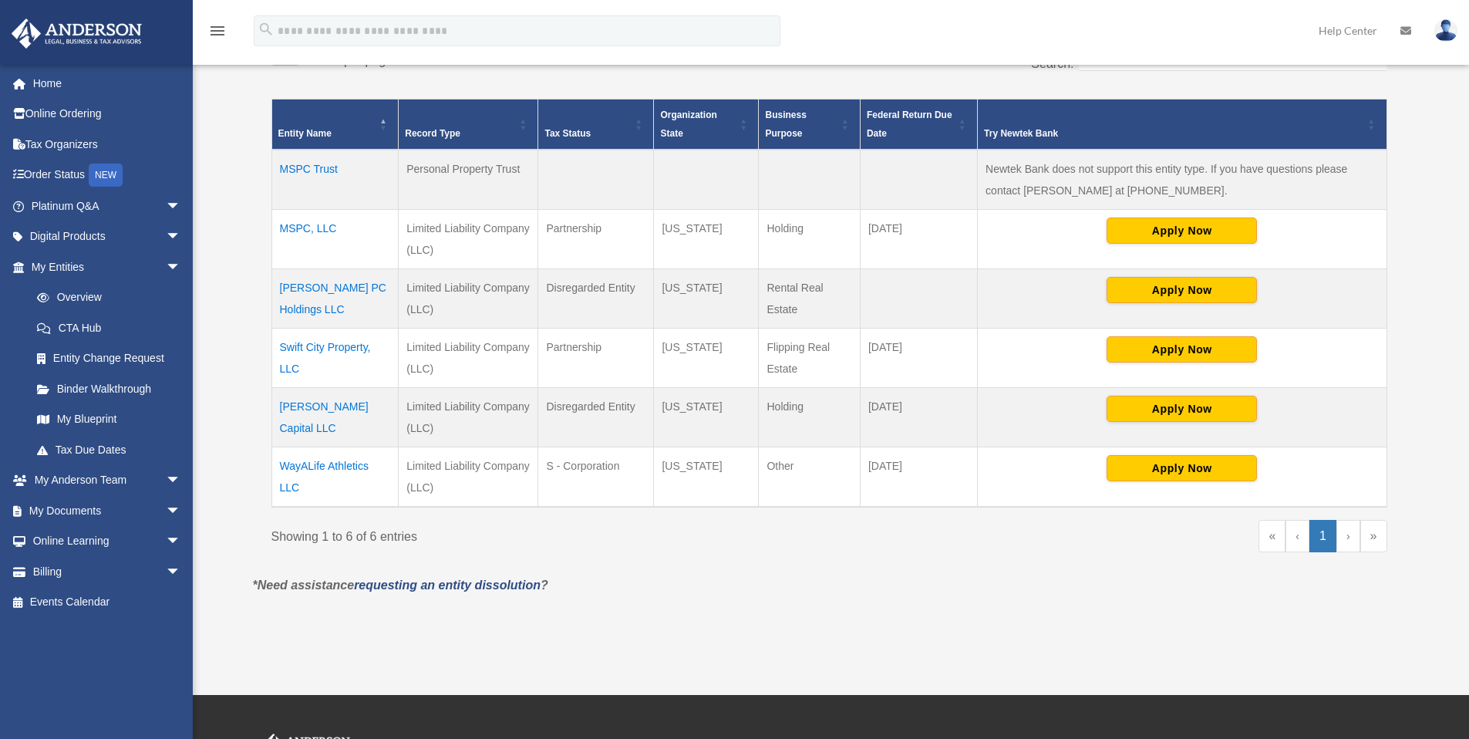
scroll to position [362, 0]
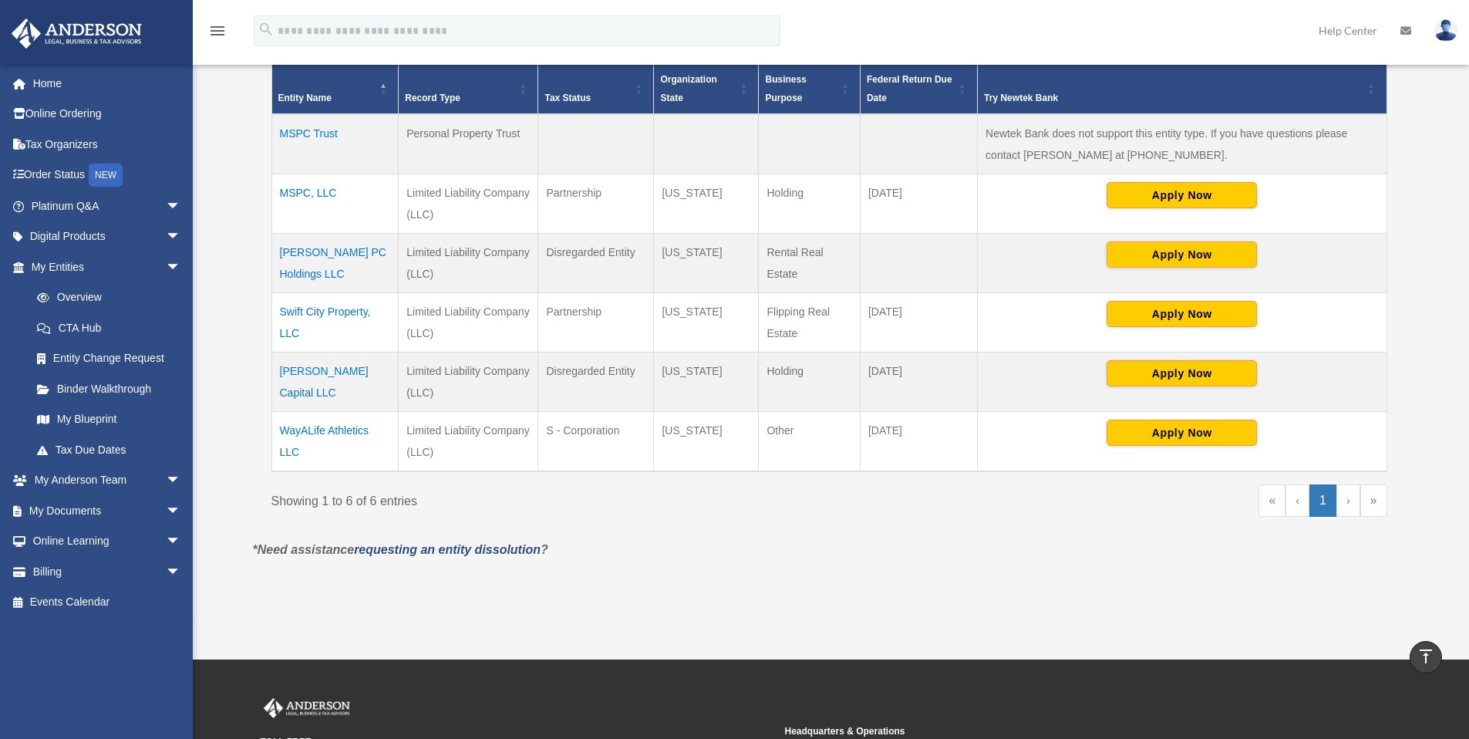
click at [321, 250] on td "[PERSON_NAME] PC Holdings LLC" at bounding box center [334, 263] width 127 height 59
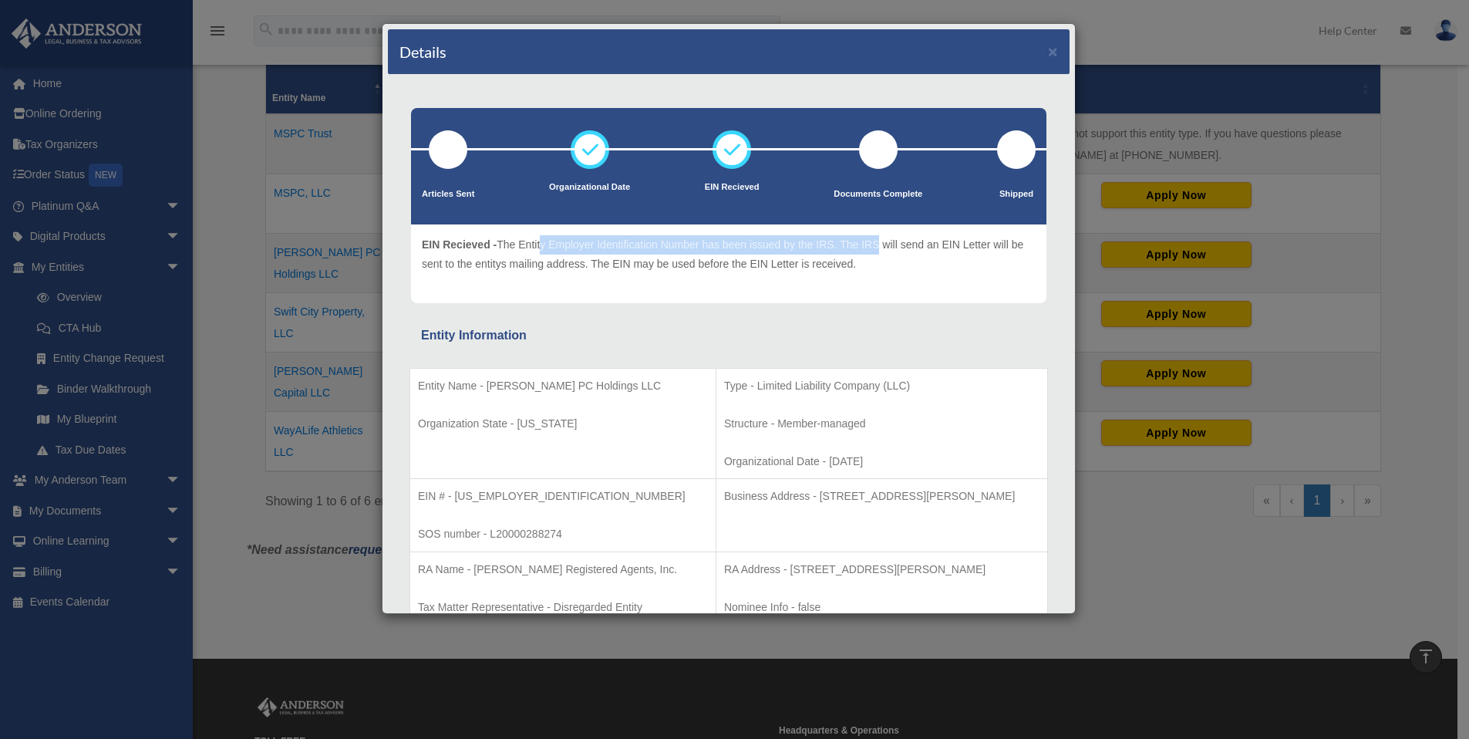
drag, startPoint x: 541, startPoint y: 249, endPoint x: 874, endPoint y: 248, distance: 332.4
click at [874, 248] on p "EIN Recieved - The Entity Employer Identification Number has been issued by the…" at bounding box center [729, 254] width 614 height 38
click at [726, 258] on p "EIN Recieved - The Entity Employer Identification Number has been issued by the…" at bounding box center [729, 254] width 614 height 38
drag, startPoint x: 555, startPoint y: 245, endPoint x: 648, endPoint y: 246, distance: 92.5
click at [648, 246] on p "EIN Recieved - The Entity Employer Identification Number has been issued by the…" at bounding box center [729, 254] width 614 height 38
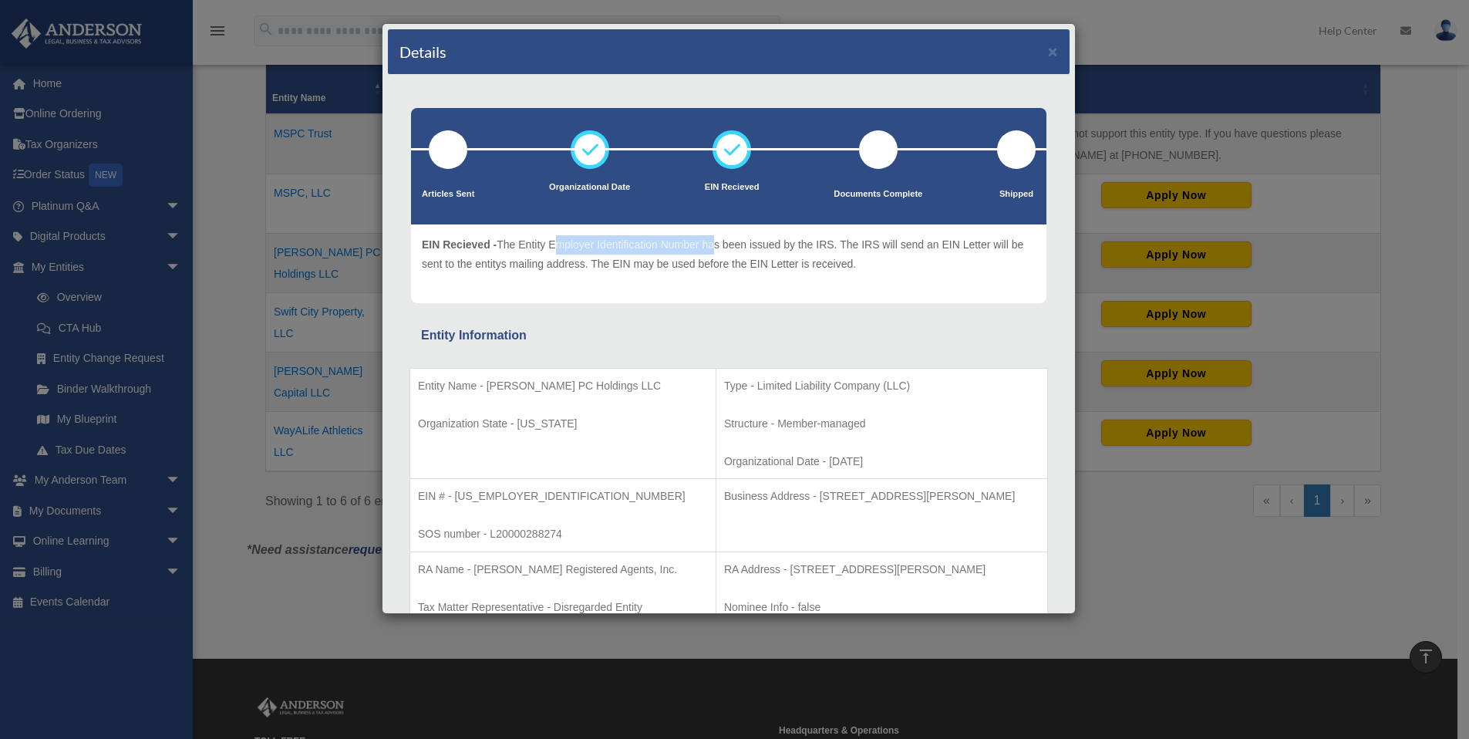
drag, startPoint x: 554, startPoint y: 244, endPoint x: 719, endPoint y: 244, distance: 165.8
click at [713, 244] on p "EIN Recieved - The Entity Employer Identification Number has been issued by the…" at bounding box center [729, 254] width 614 height 38
click at [735, 247] on p "EIN Recieved - The Entity Employer Identification Number has been issued by the…" at bounding box center [729, 254] width 614 height 38
click at [790, 244] on p "EIN Recieved - The Entity Employer Identification Number has been issued by the…" at bounding box center [729, 254] width 614 height 38
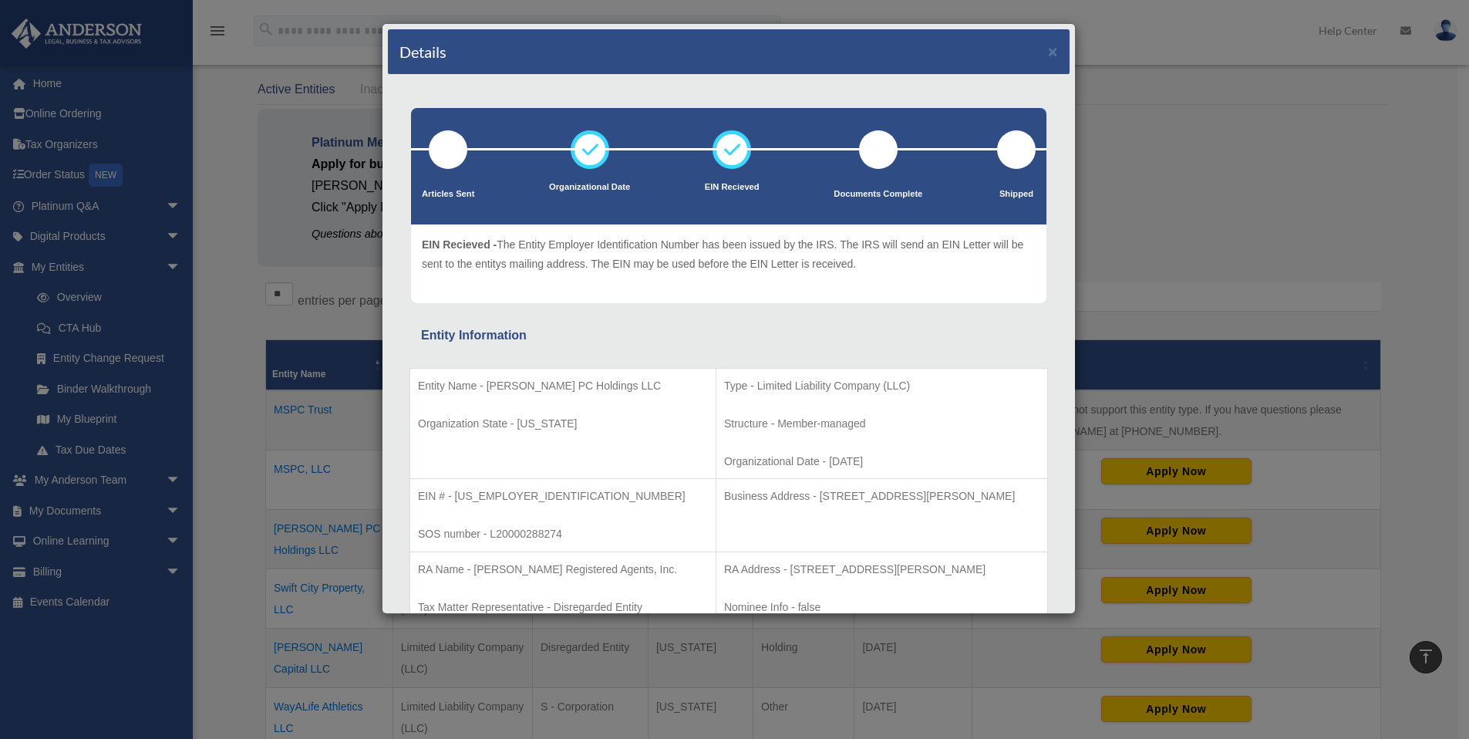
scroll to position [60, 0]
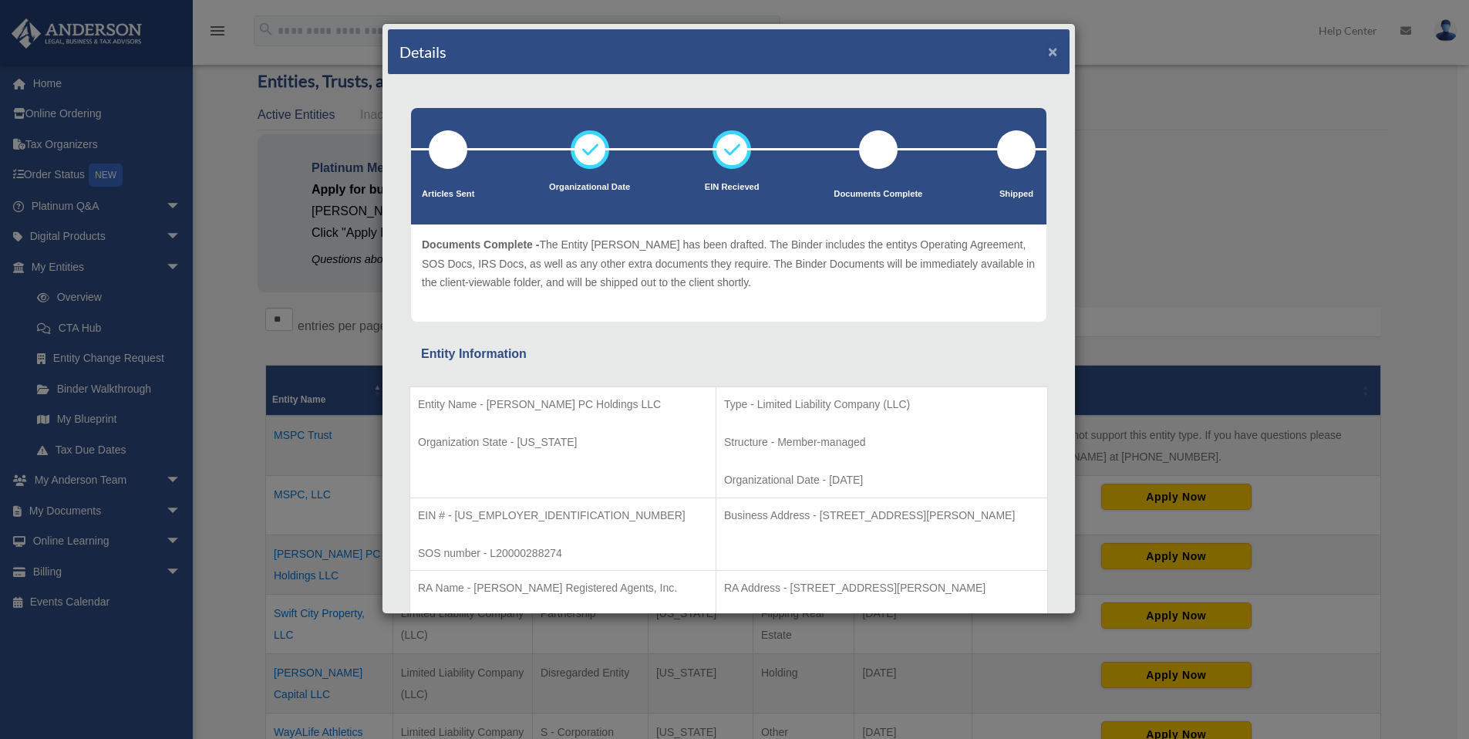
click at [1048, 54] on button "×" at bounding box center [1053, 51] width 10 height 16
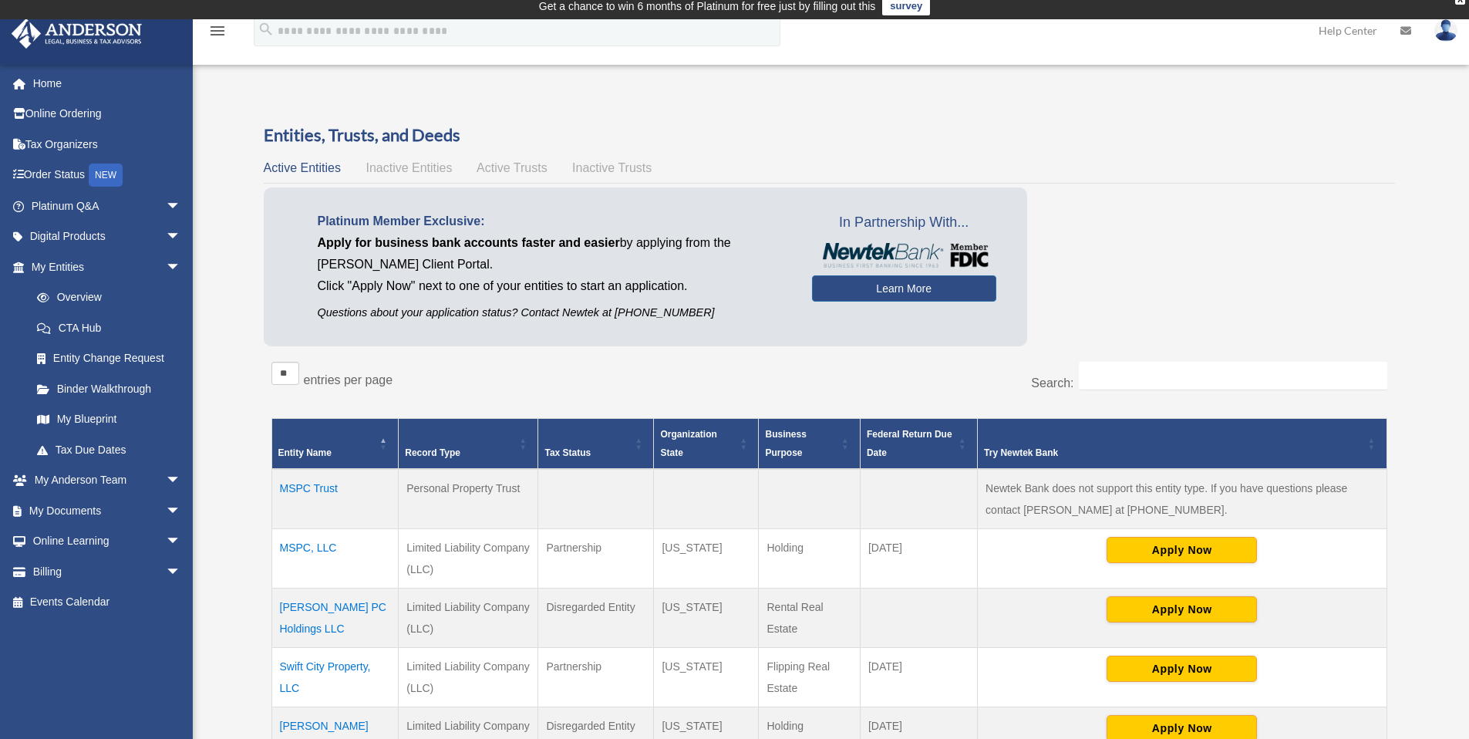
scroll to position [0, 0]
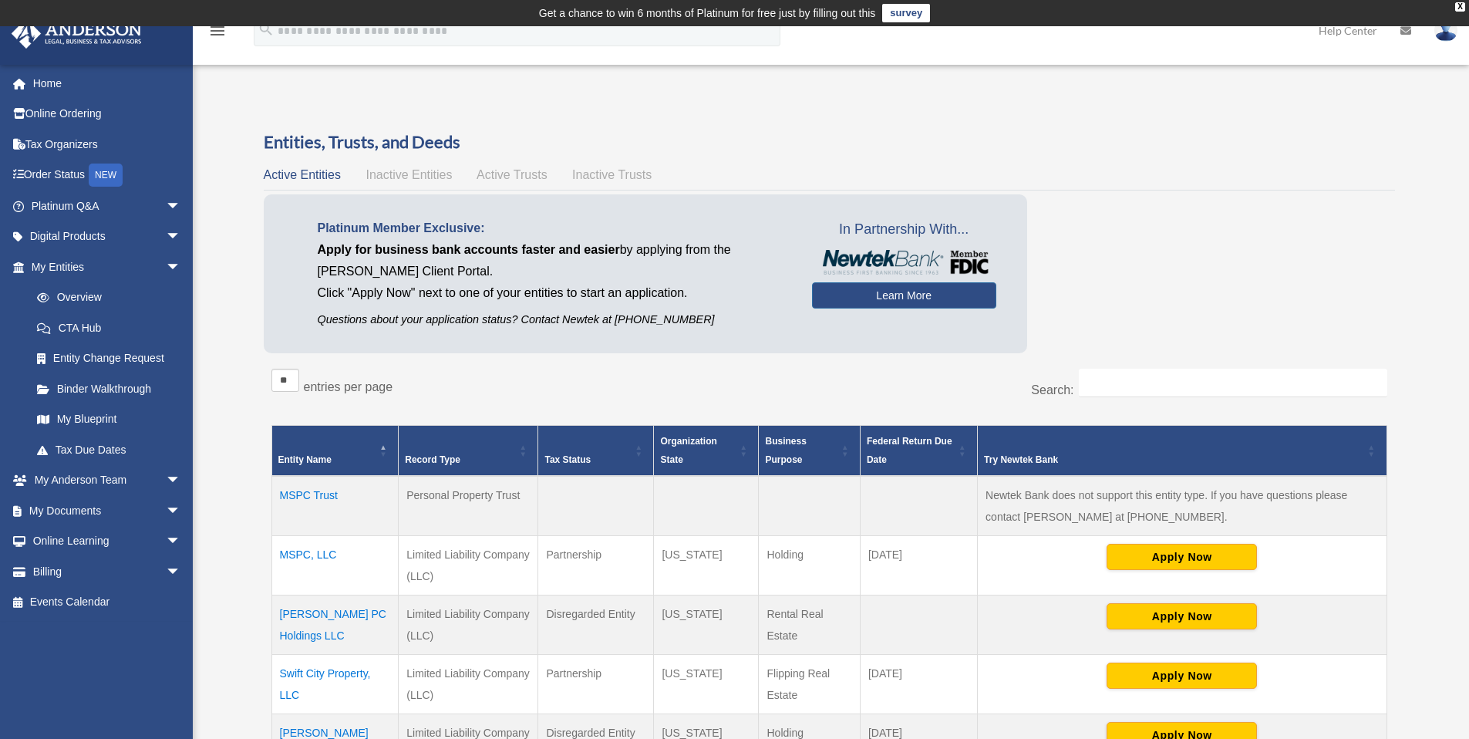
click at [411, 176] on span "Inactive Entities" at bounding box center [409, 174] width 86 height 13
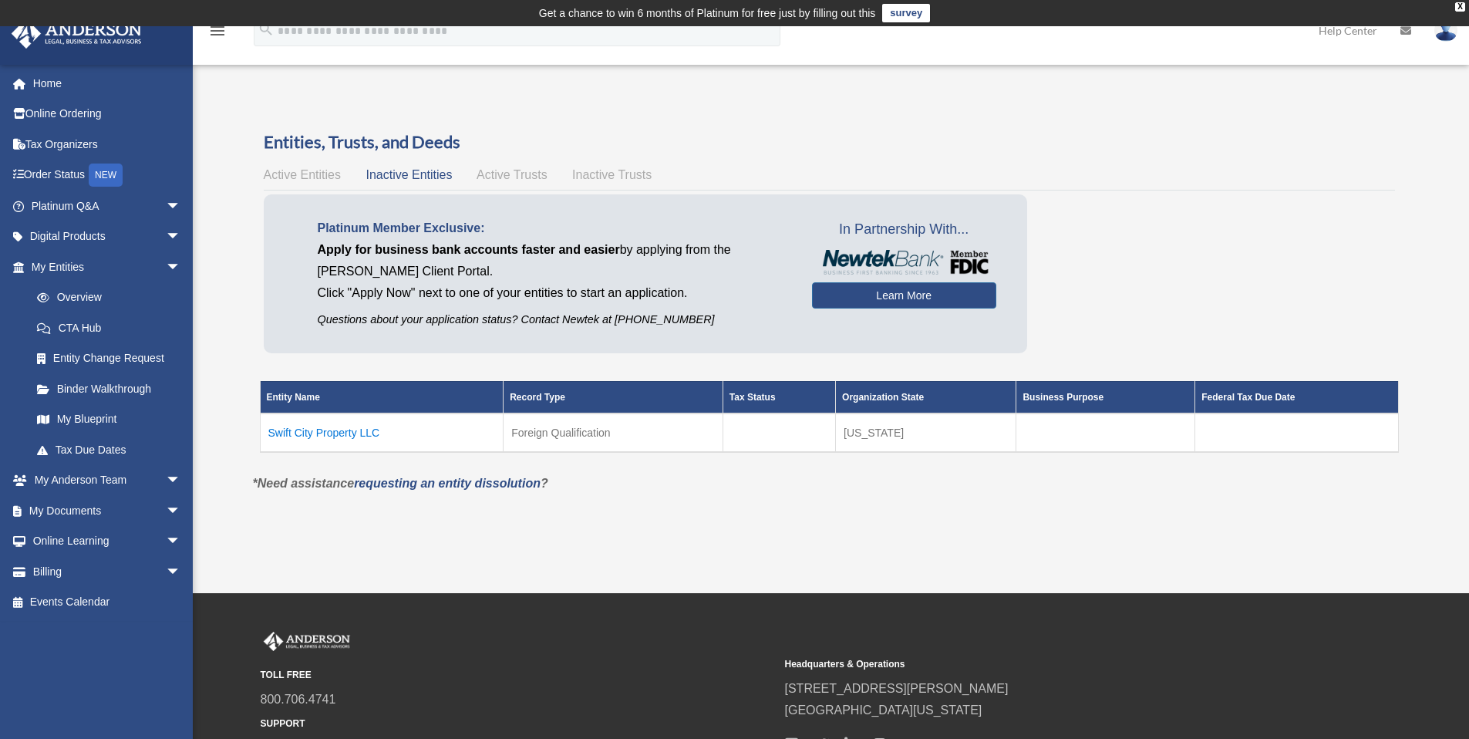
click at [311, 175] on span "Active Entities" at bounding box center [302, 174] width 77 height 13
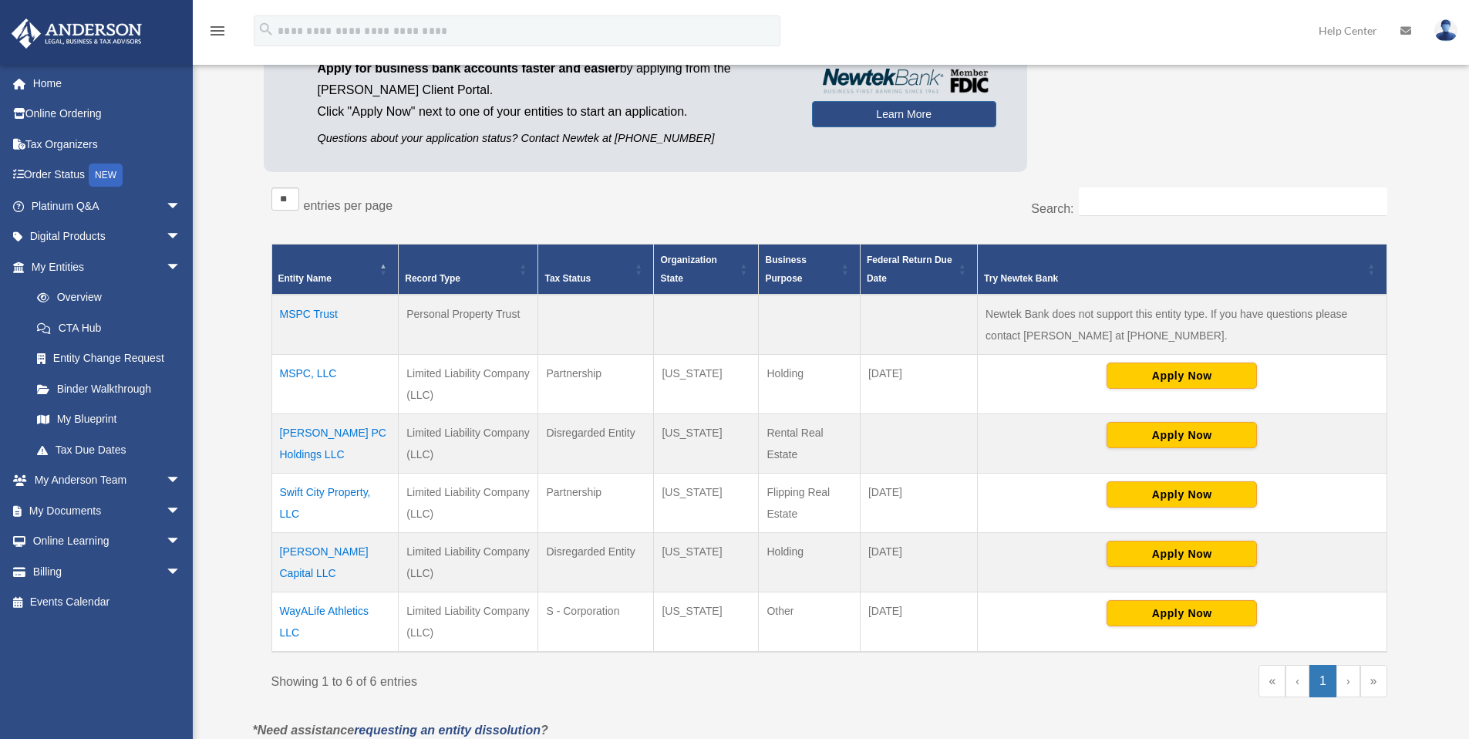
scroll to position [251, 0]
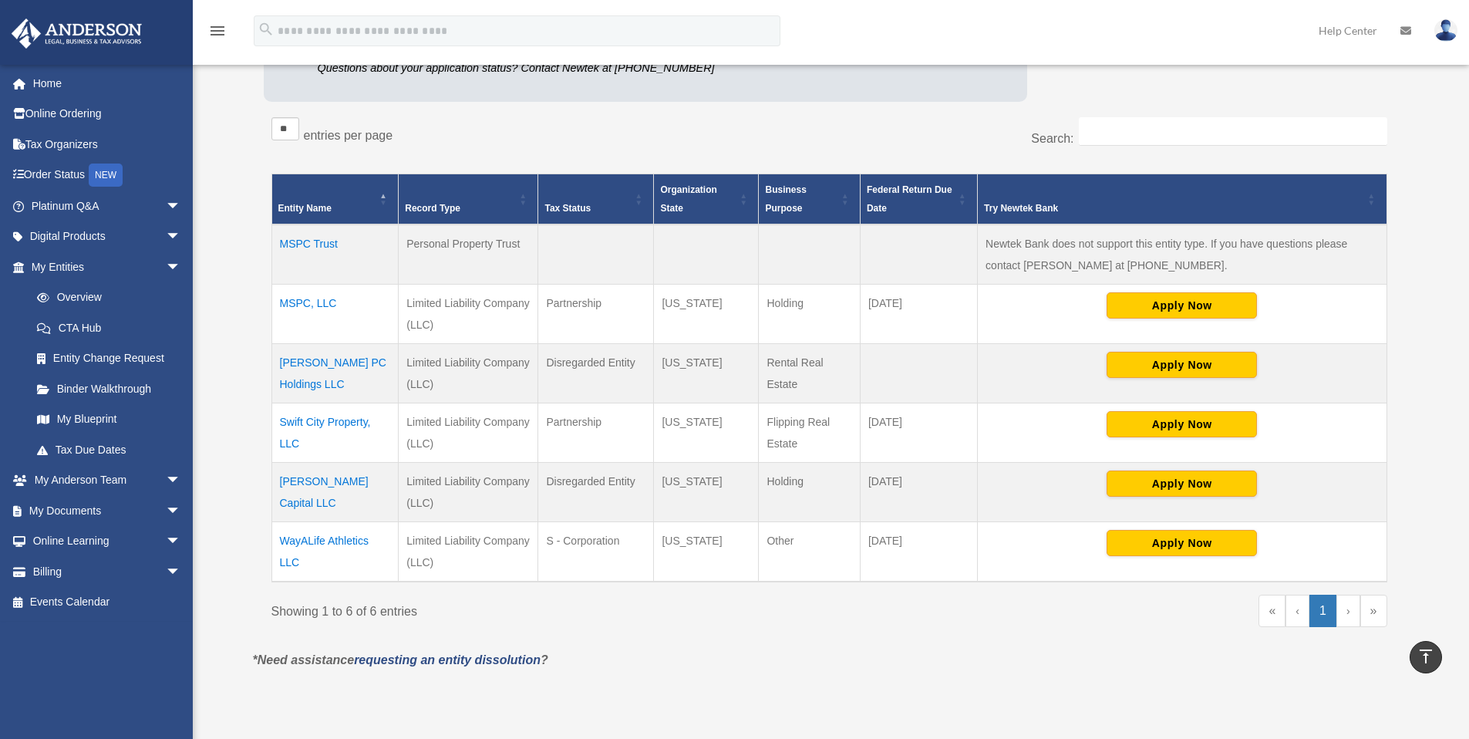
click at [336, 537] on td "WayALife Athletics LLC" at bounding box center [334, 552] width 127 height 60
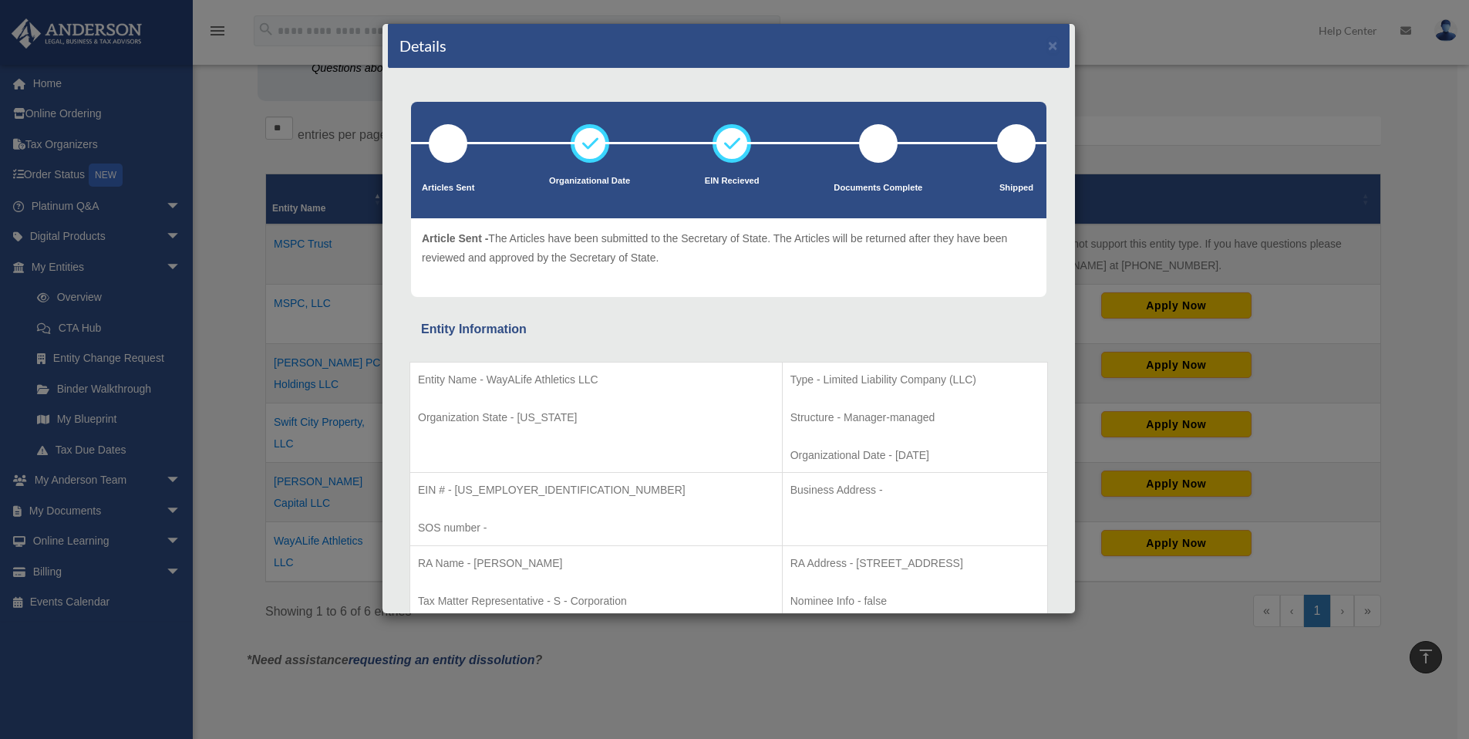
scroll to position [0, 0]
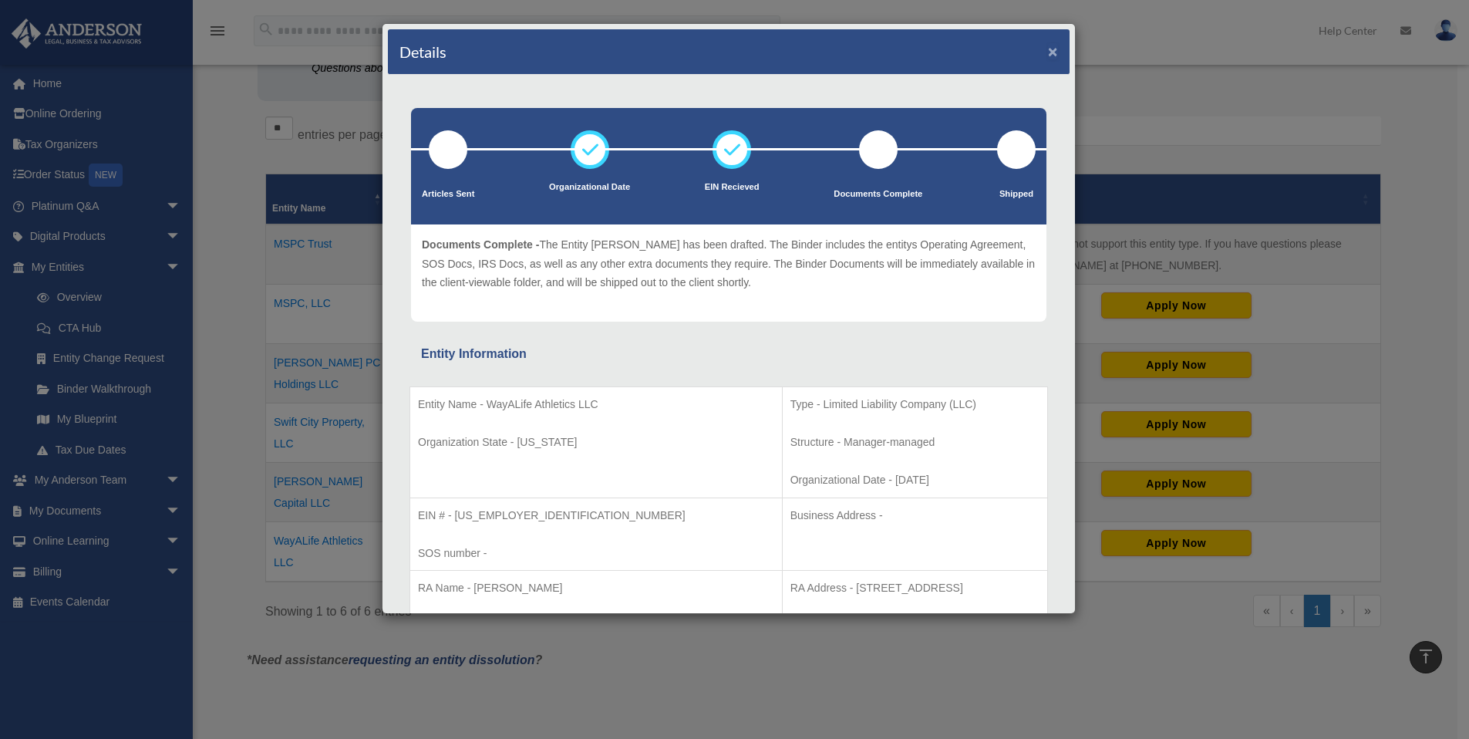
click at [1048, 55] on button "×" at bounding box center [1053, 51] width 10 height 16
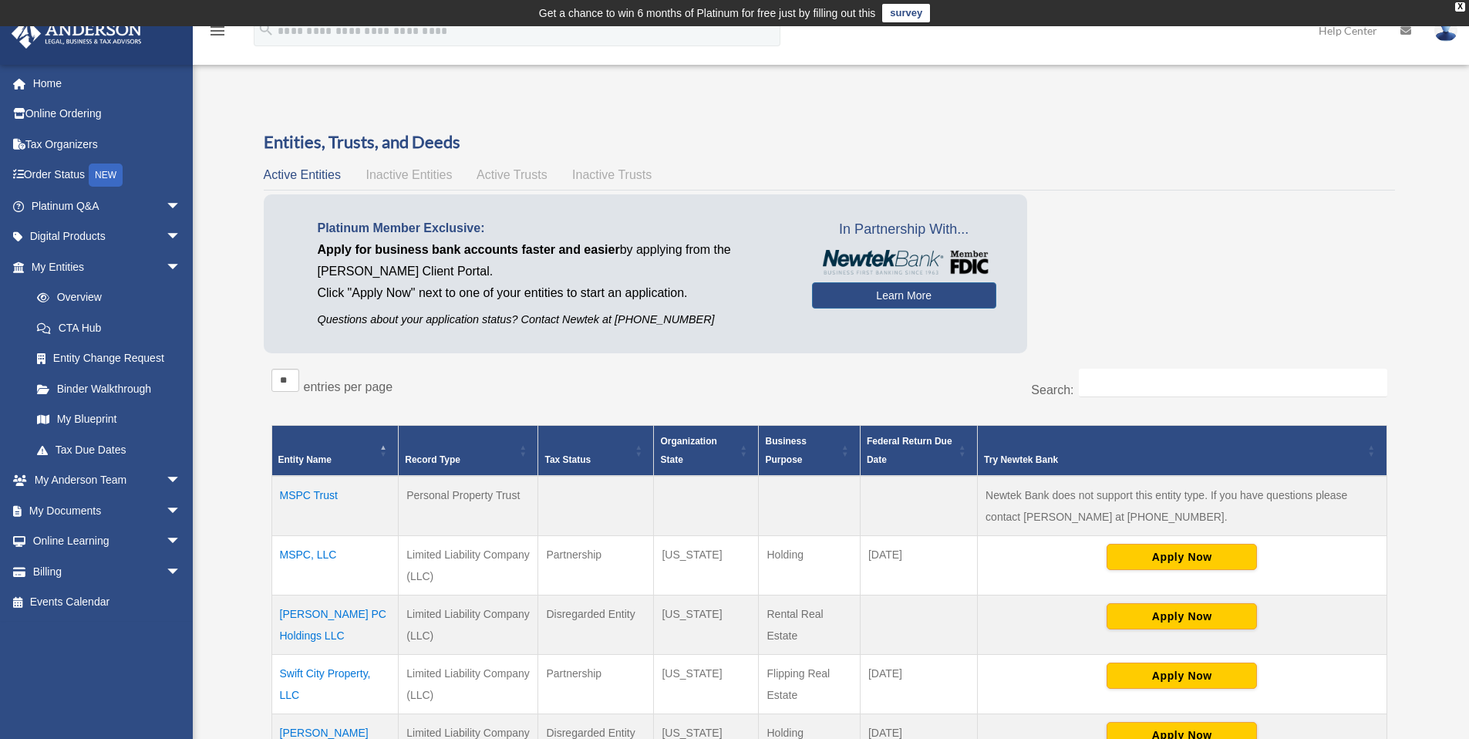
click at [538, 176] on span "Active Trusts" at bounding box center [512, 174] width 71 height 13
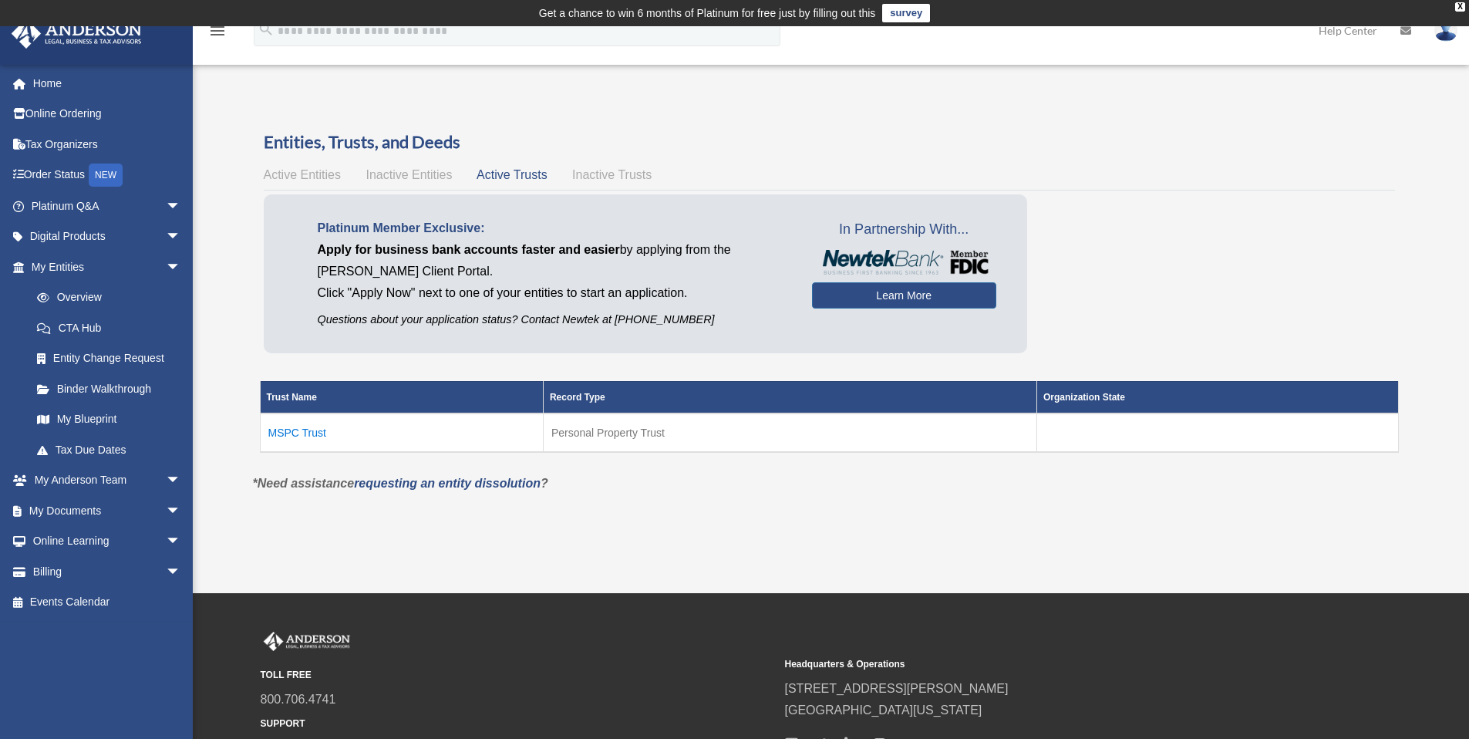
click at [598, 172] on span "Inactive Trusts" at bounding box center [611, 174] width 79 height 13
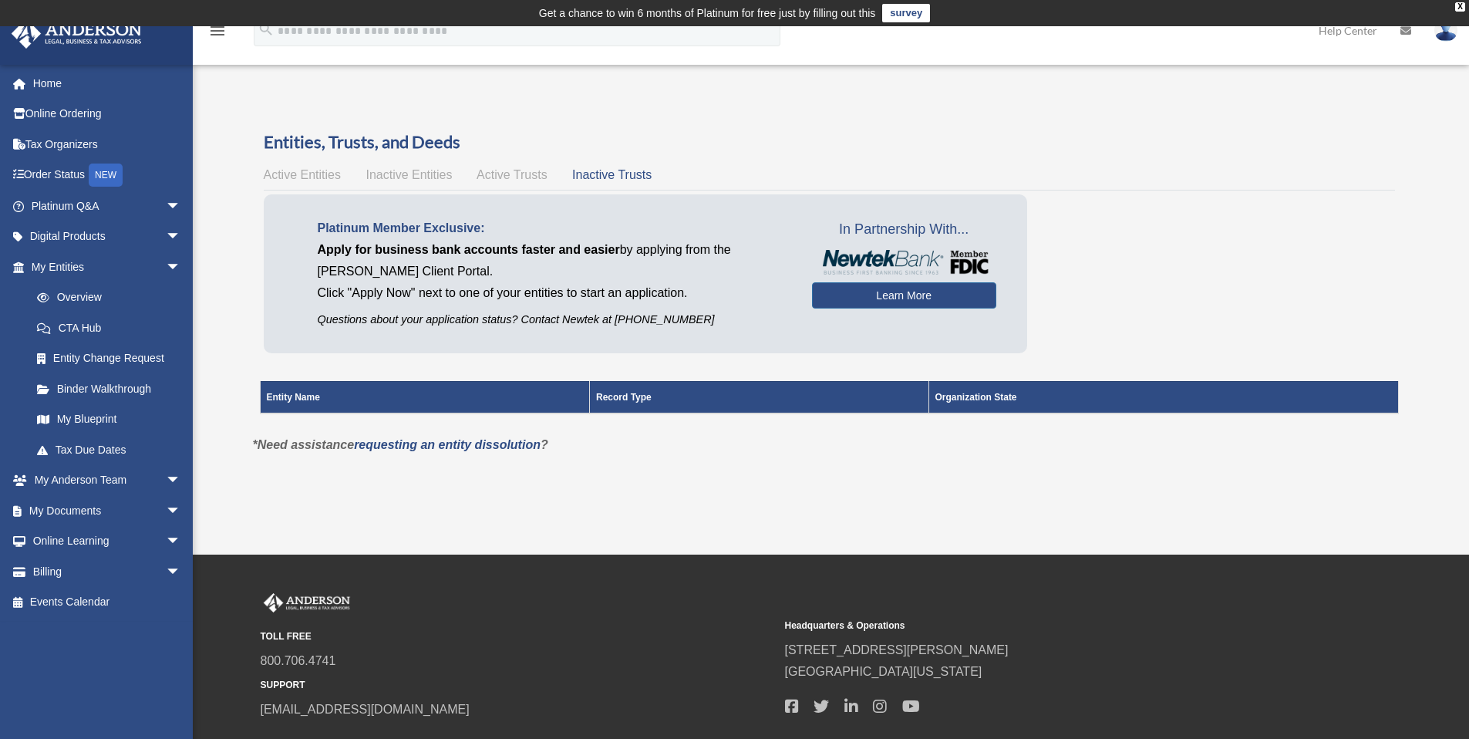
click at [546, 172] on span "Active Trusts" at bounding box center [512, 174] width 71 height 13
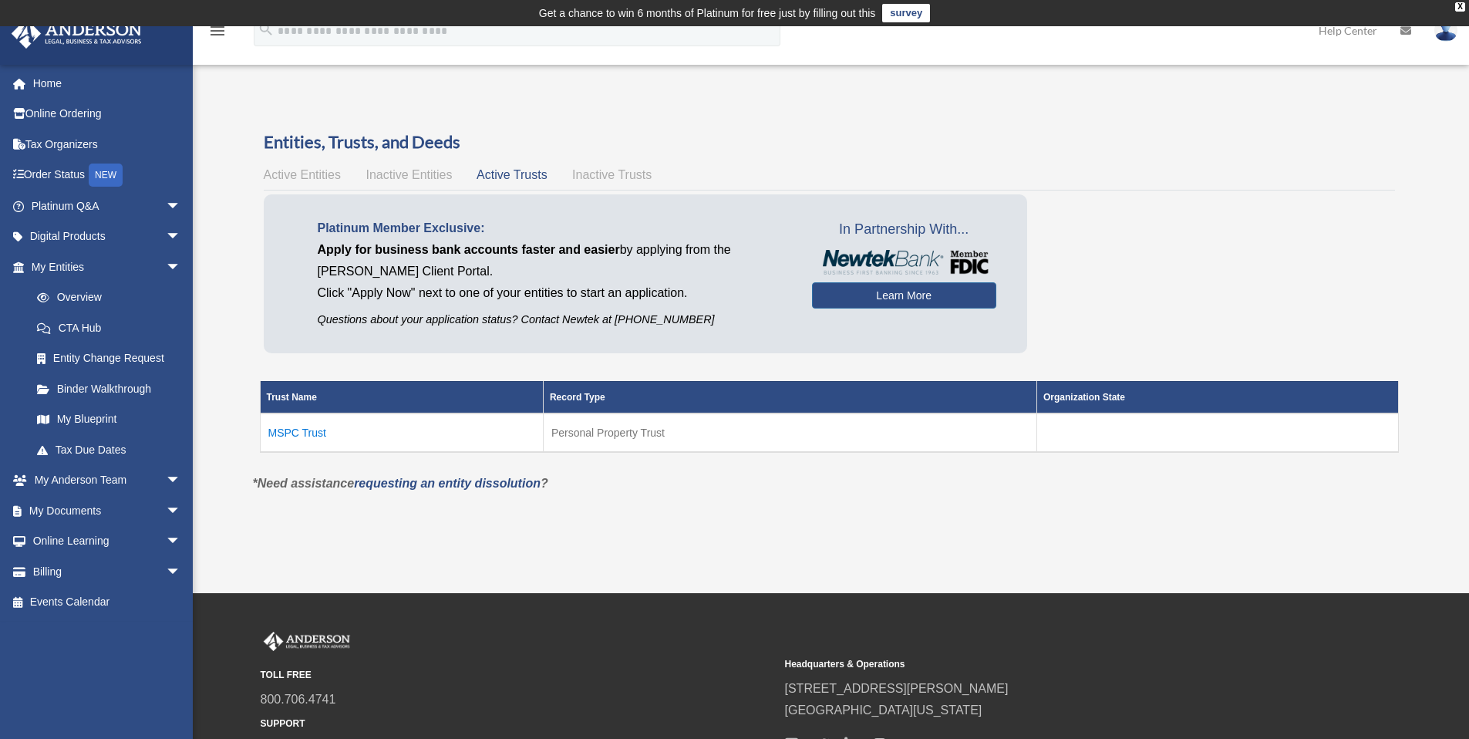
click at [324, 175] on span "Active Entities" at bounding box center [302, 174] width 77 height 13
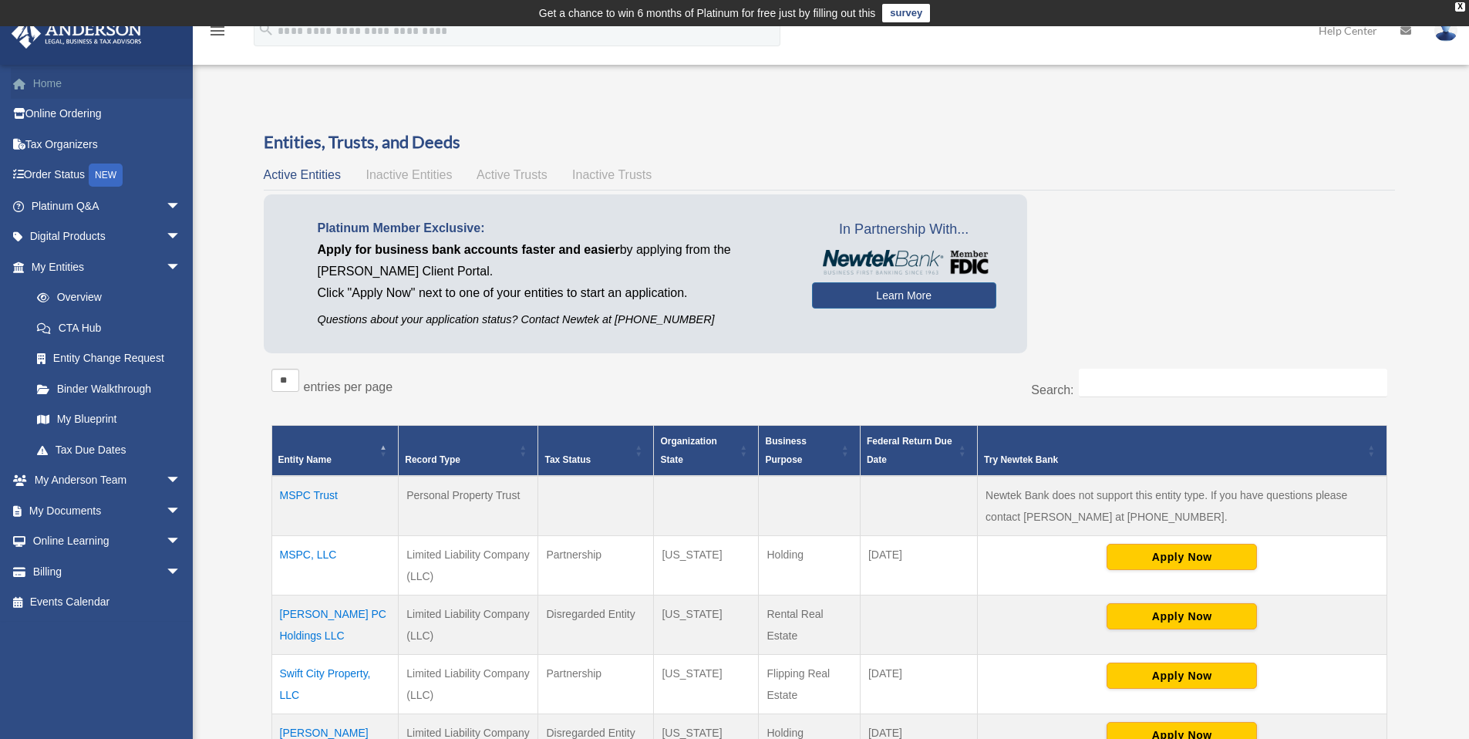
click at [57, 84] on link "Home" at bounding box center [108, 83] width 194 height 31
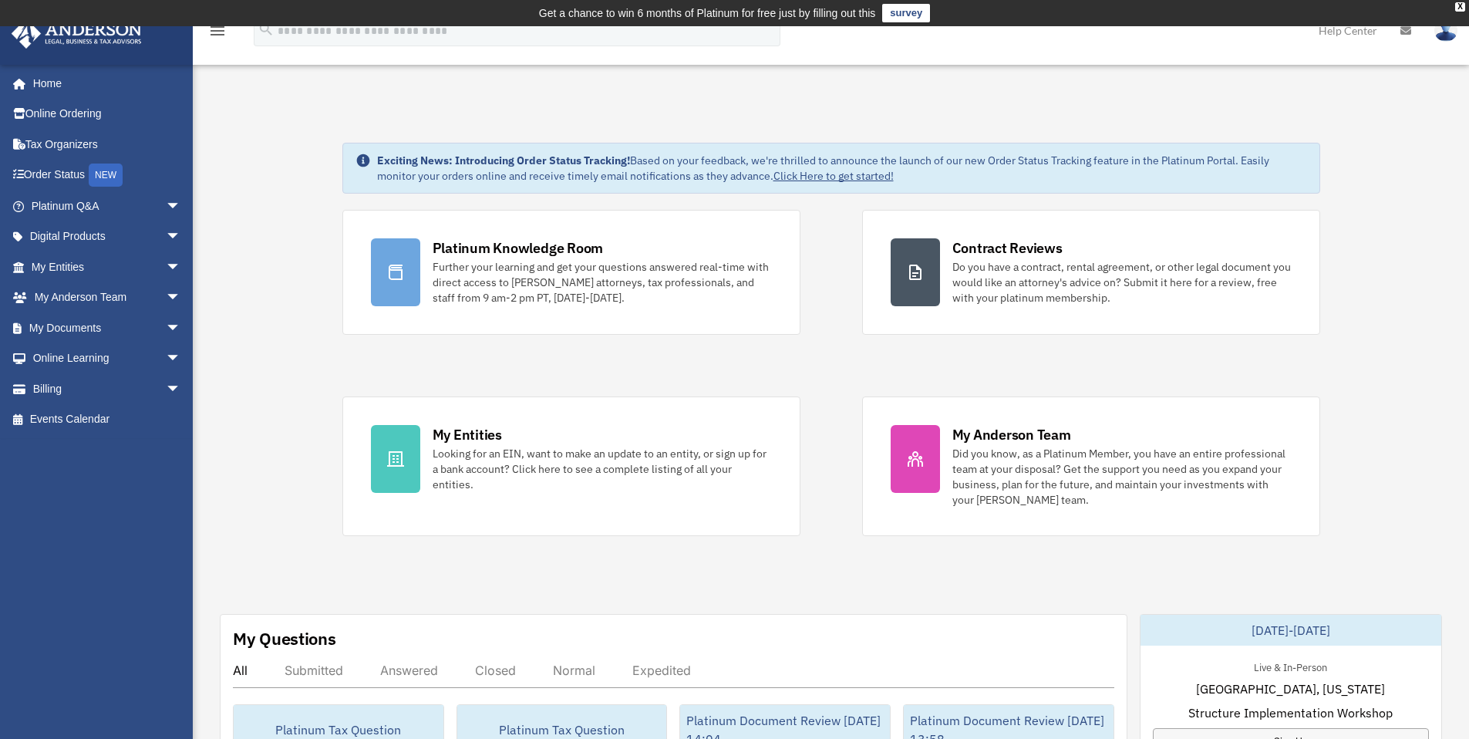
click at [908, 10] on link "survey" at bounding box center [906, 13] width 48 height 19
